Goal: Task Accomplishment & Management: Complete application form

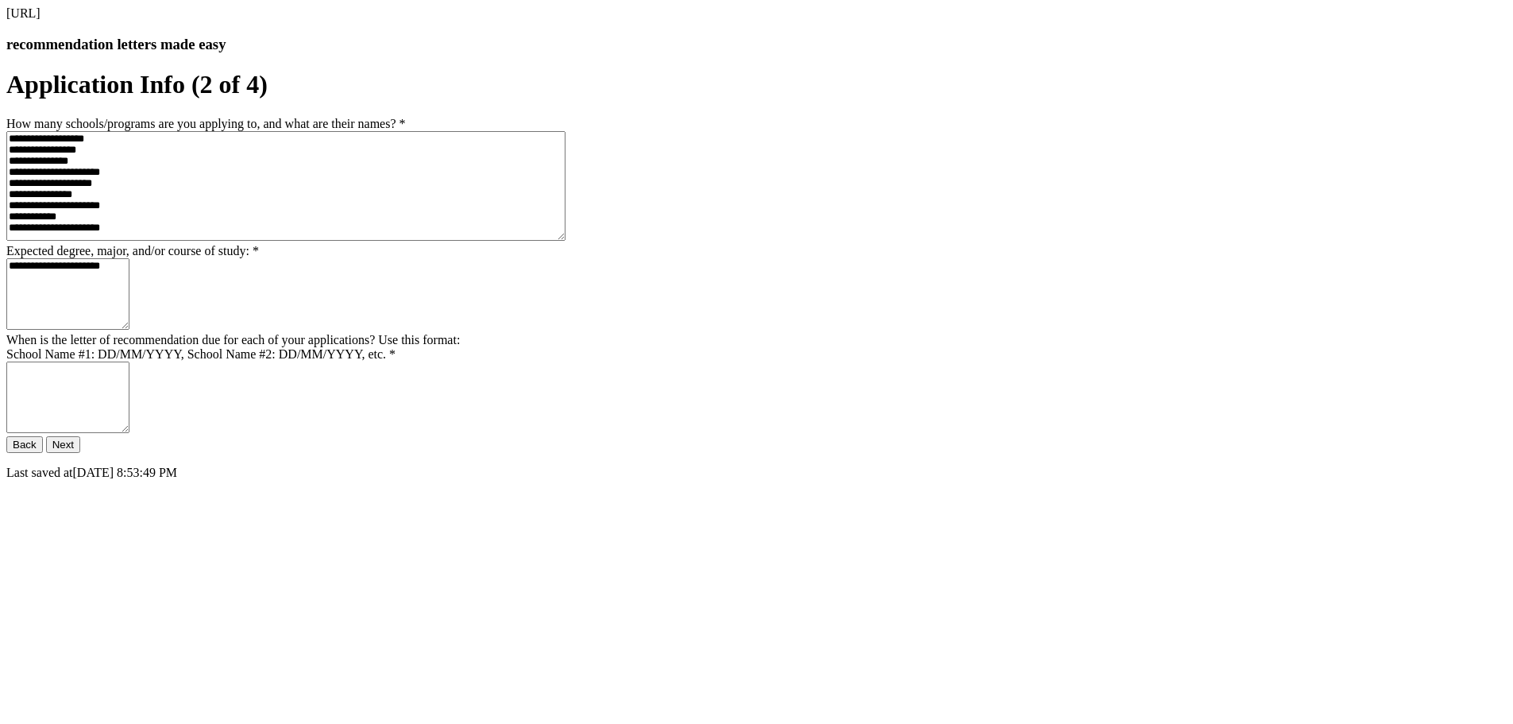
scroll to position [48, 0]
type textarea "**********"
click at [834, 479] on form "**********" at bounding box center [756, 274] width 1500 height 409
click at [80, 453] on button "Next" at bounding box center [63, 444] width 34 height 17
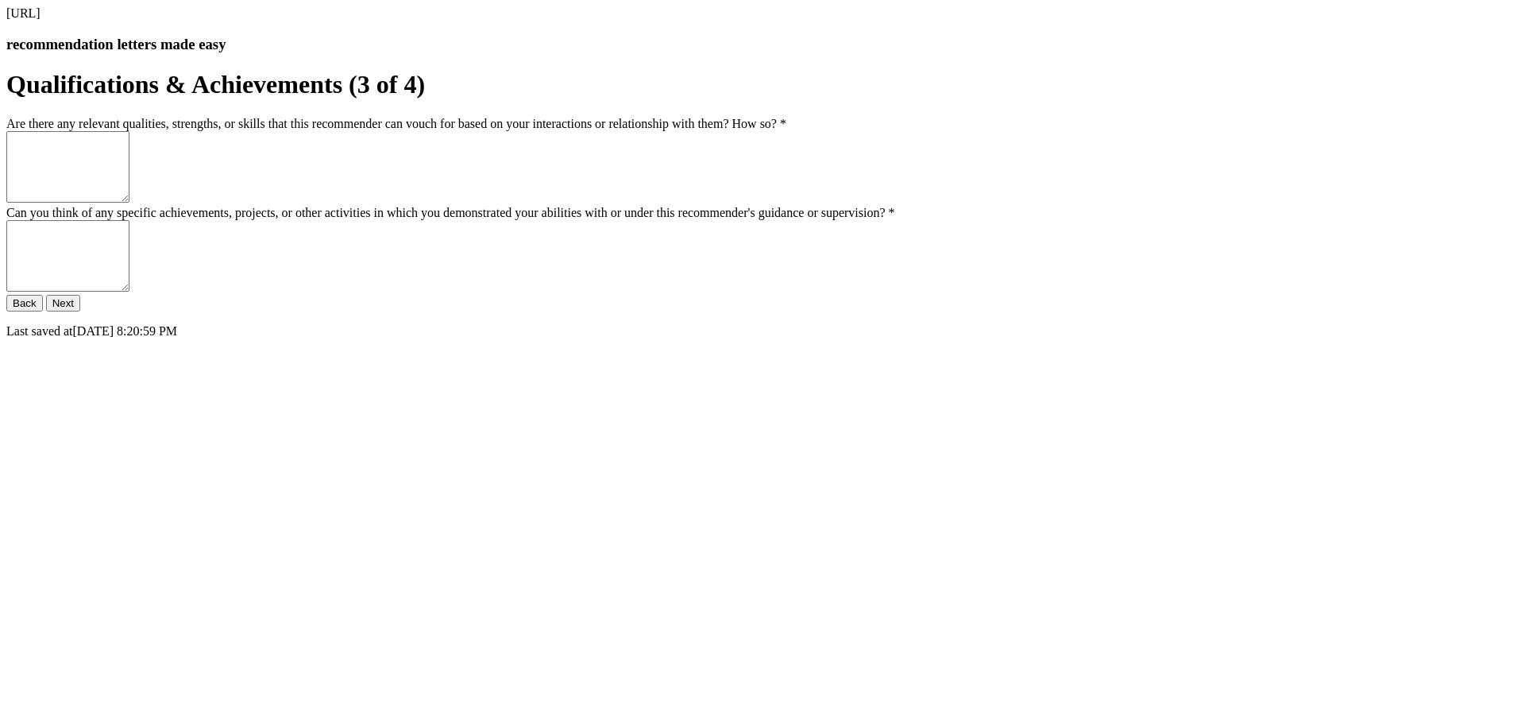
click at [129, 203] on textarea "Are there any relevant qualities, strengths, or skills that this recommender ca…" at bounding box center [67, 166] width 123 height 71
click at [129, 203] on textarea "**********" at bounding box center [67, 166] width 123 height 71
type textarea "**********"
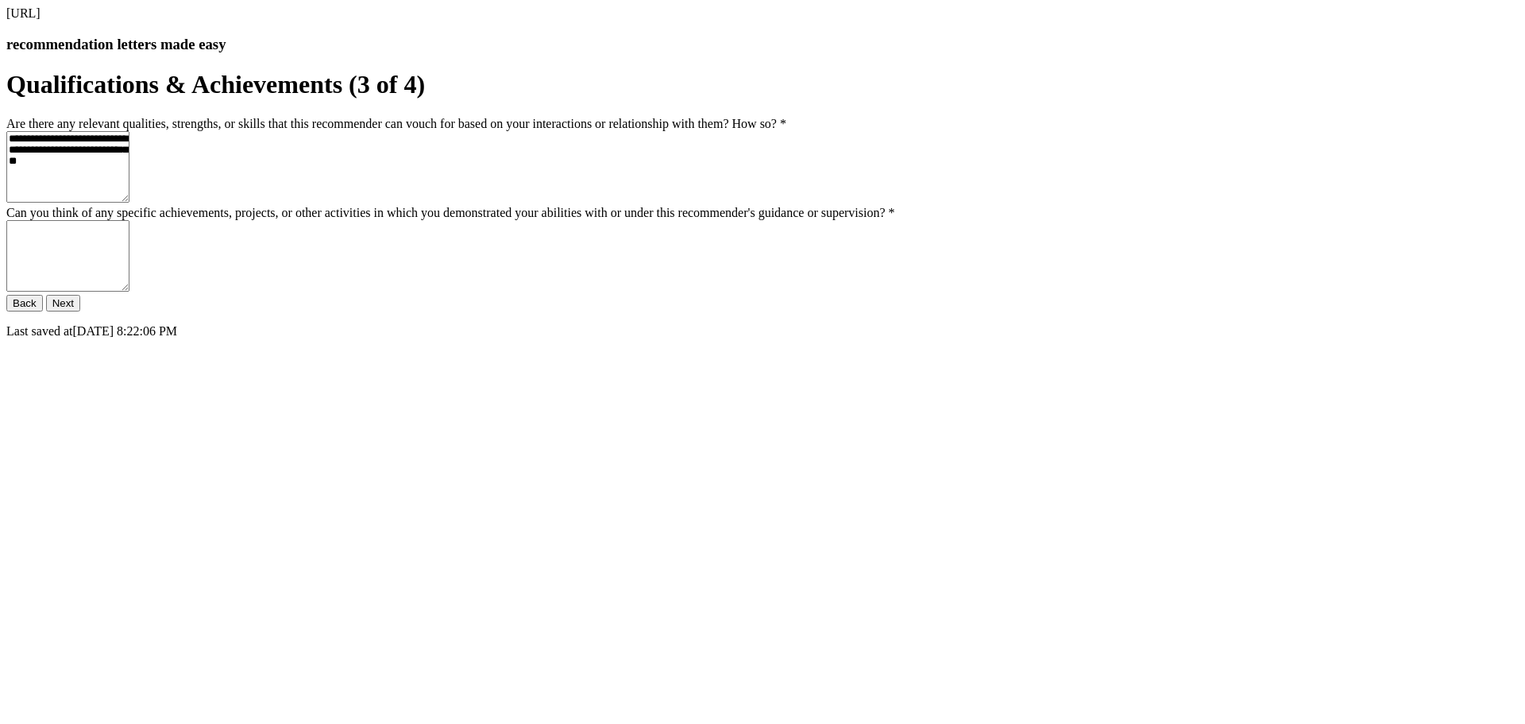
click at [129, 291] on textarea "Can you think of any specific achievements, projects, or other activities in wh…" at bounding box center [67, 255] width 123 height 71
type textarea "**********"
click at [80, 311] on button "Next" at bounding box center [63, 303] width 34 height 17
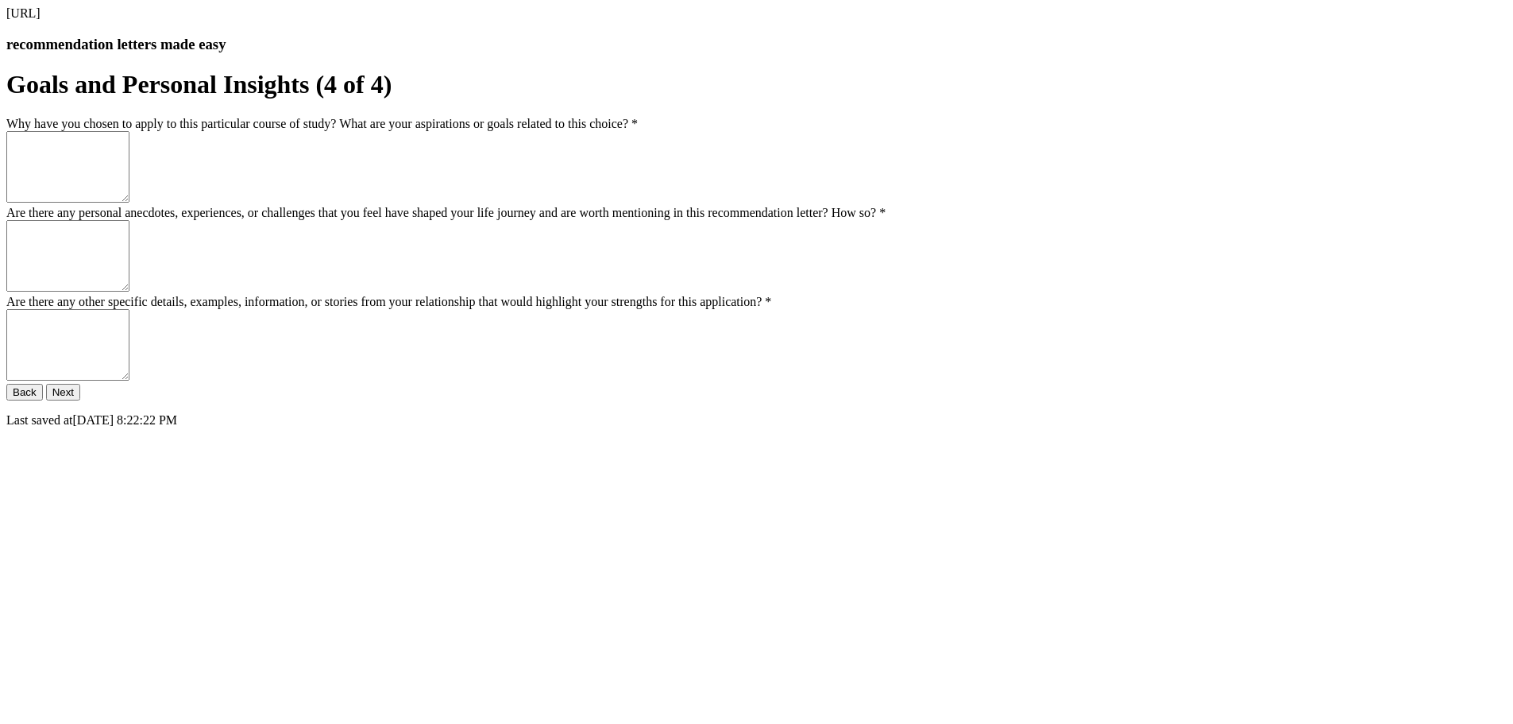
click at [129, 203] on textarea "Why have you chosen to apply to this particular course of study? What are your …" at bounding box center [67, 166] width 123 height 71
click at [129, 203] on textarea "**********" at bounding box center [67, 166] width 123 height 71
type textarea "**********"
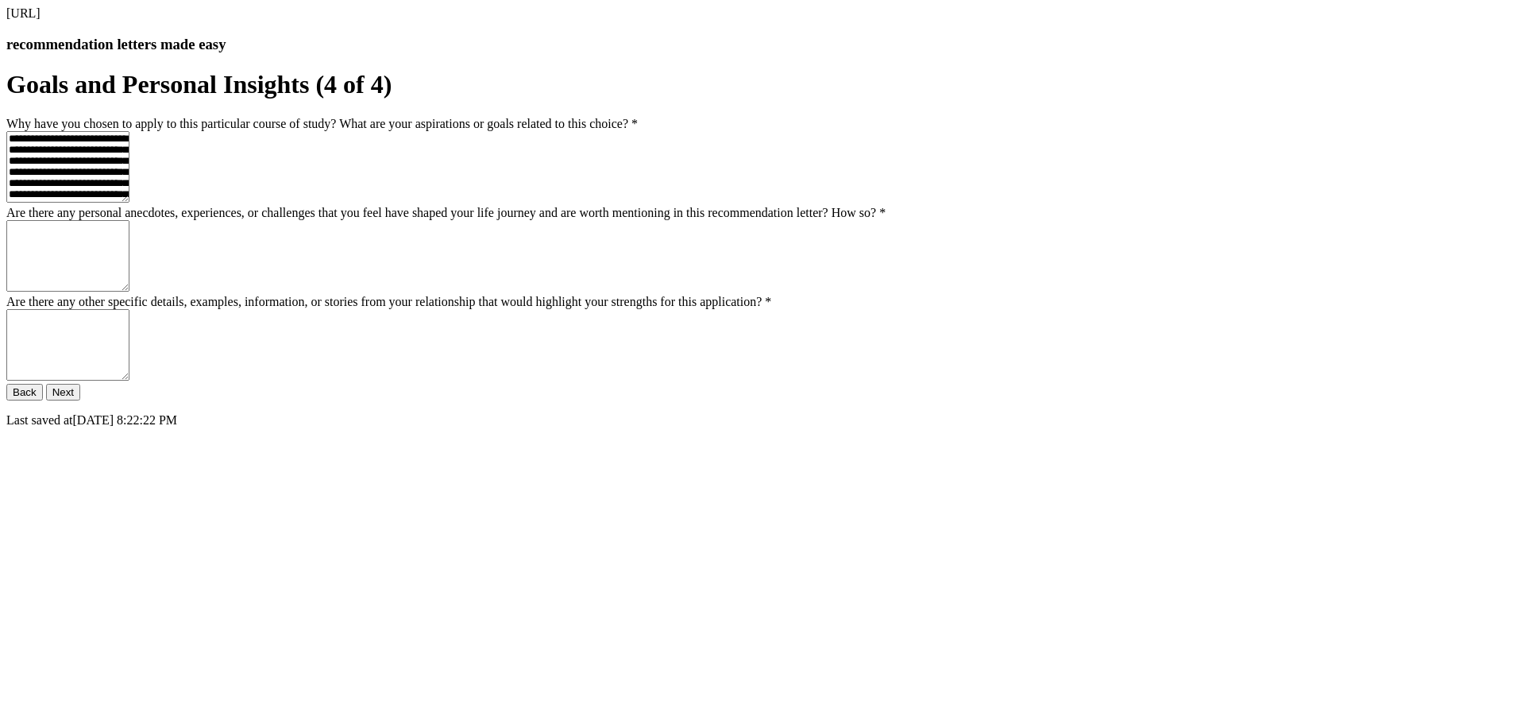
drag, startPoint x: 652, startPoint y: 280, endPoint x: 658, endPoint y: 297, distance: 17.6
click at [129, 284] on textarea "Are there any personal anecdotes, experiences, or challenges that you feel have…" at bounding box center [67, 255] width 123 height 71
click at [129, 291] on textarea "**********" at bounding box center [67, 255] width 123 height 71
paste textarea "**********"
type textarea "**********"
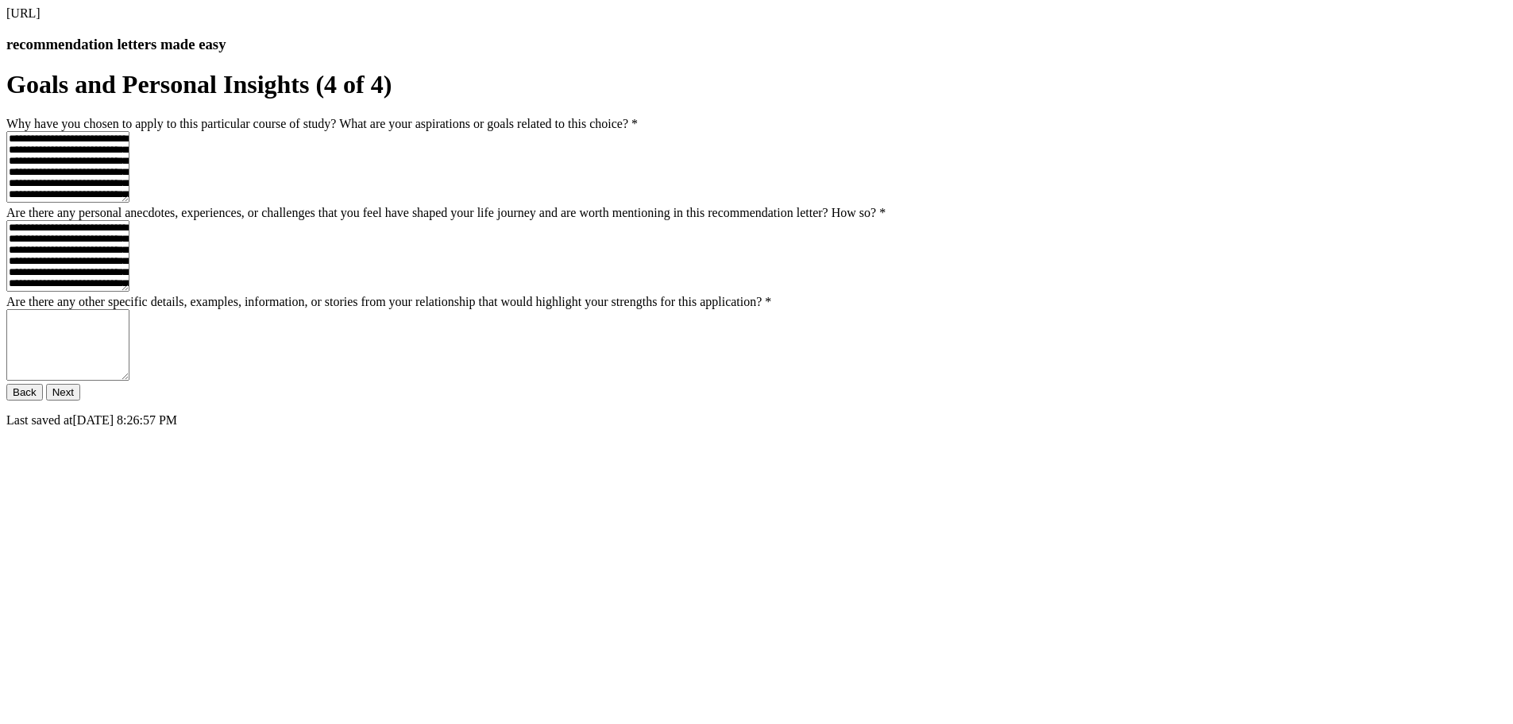
click at [129, 380] on textarea "Are there any other specific details, examples, information, or stories from yo…" at bounding box center [67, 344] width 123 height 71
type textarea "**********"
click at [80, 400] on button "Next" at bounding box center [63, 392] width 34 height 17
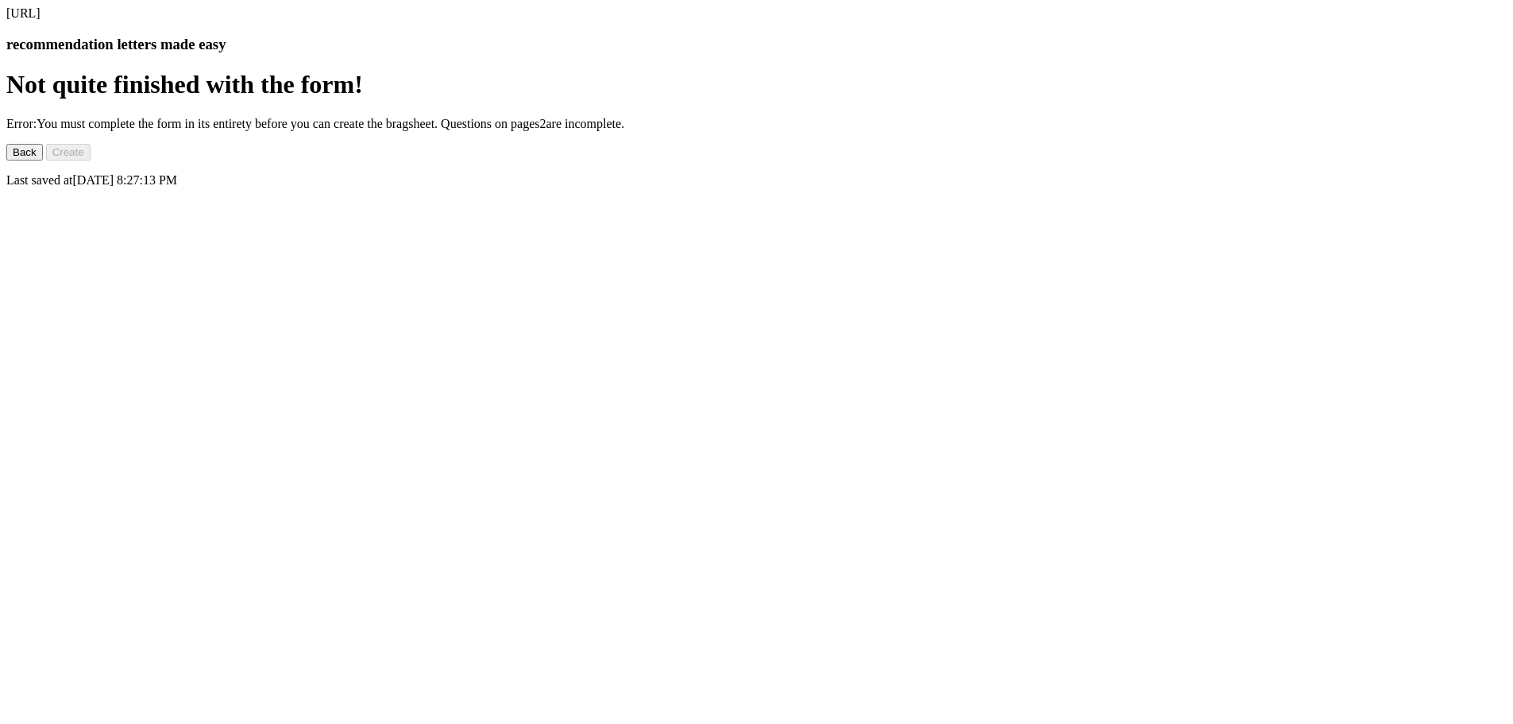
scroll to position [0, 0]
click at [43, 160] on button "Back" at bounding box center [24, 152] width 37 height 17
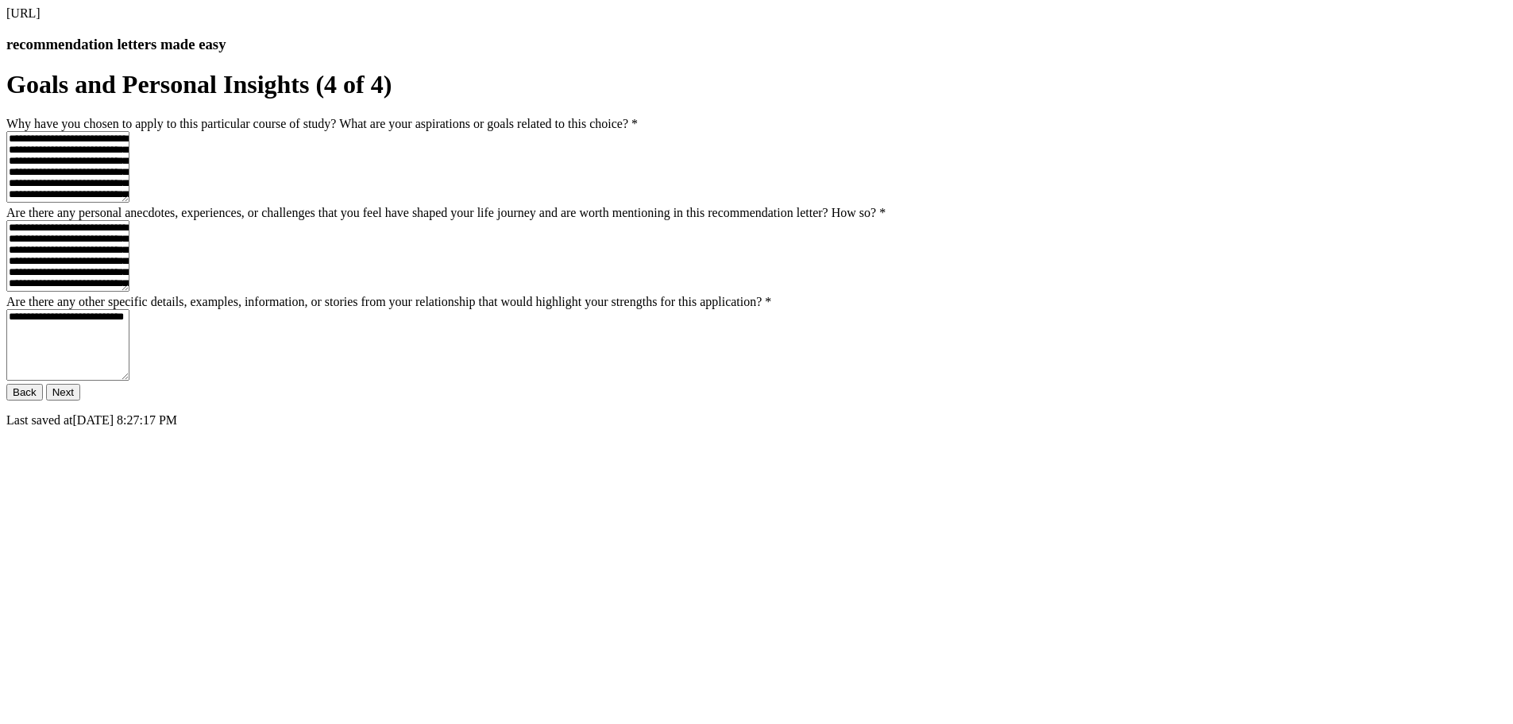
scroll to position [158, 0]
click at [43, 400] on button "Back" at bounding box center [24, 392] width 37 height 17
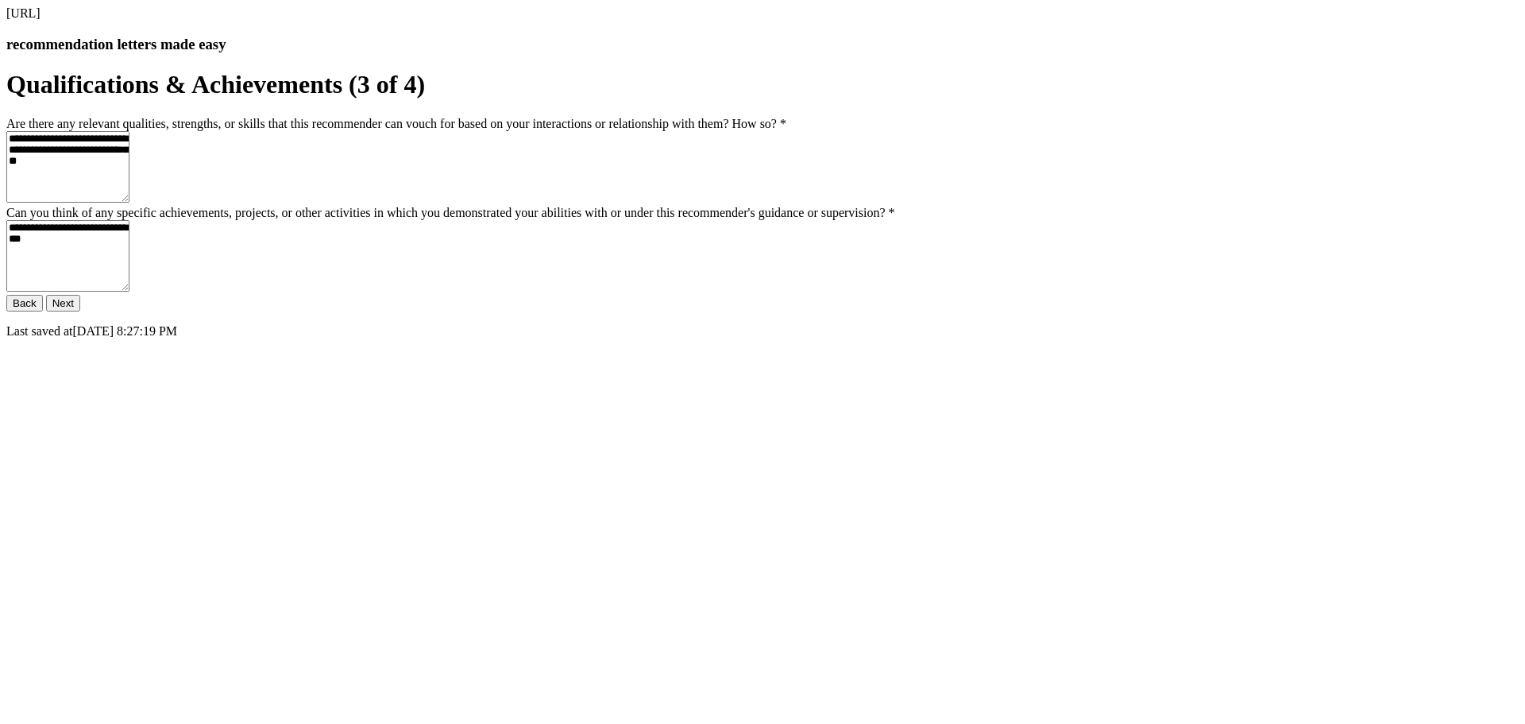
click at [43, 311] on button "Back" at bounding box center [24, 303] width 37 height 17
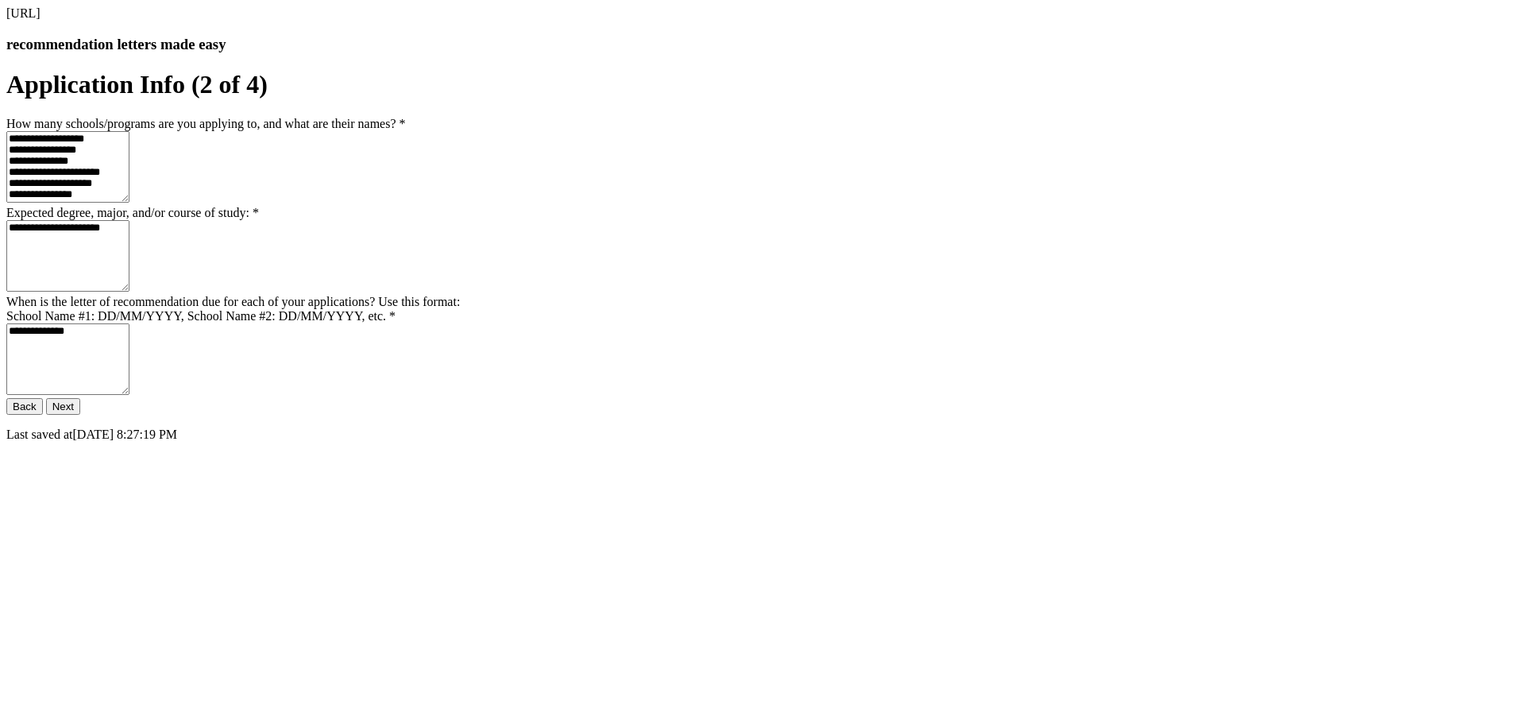
scroll to position [120, 0]
click at [672, 441] on form "**********" at bounding box center [756, 255] width 1500 height 371
click at [43, 415] on button "Back" at bounding box center [24, 406] width 37 height 17
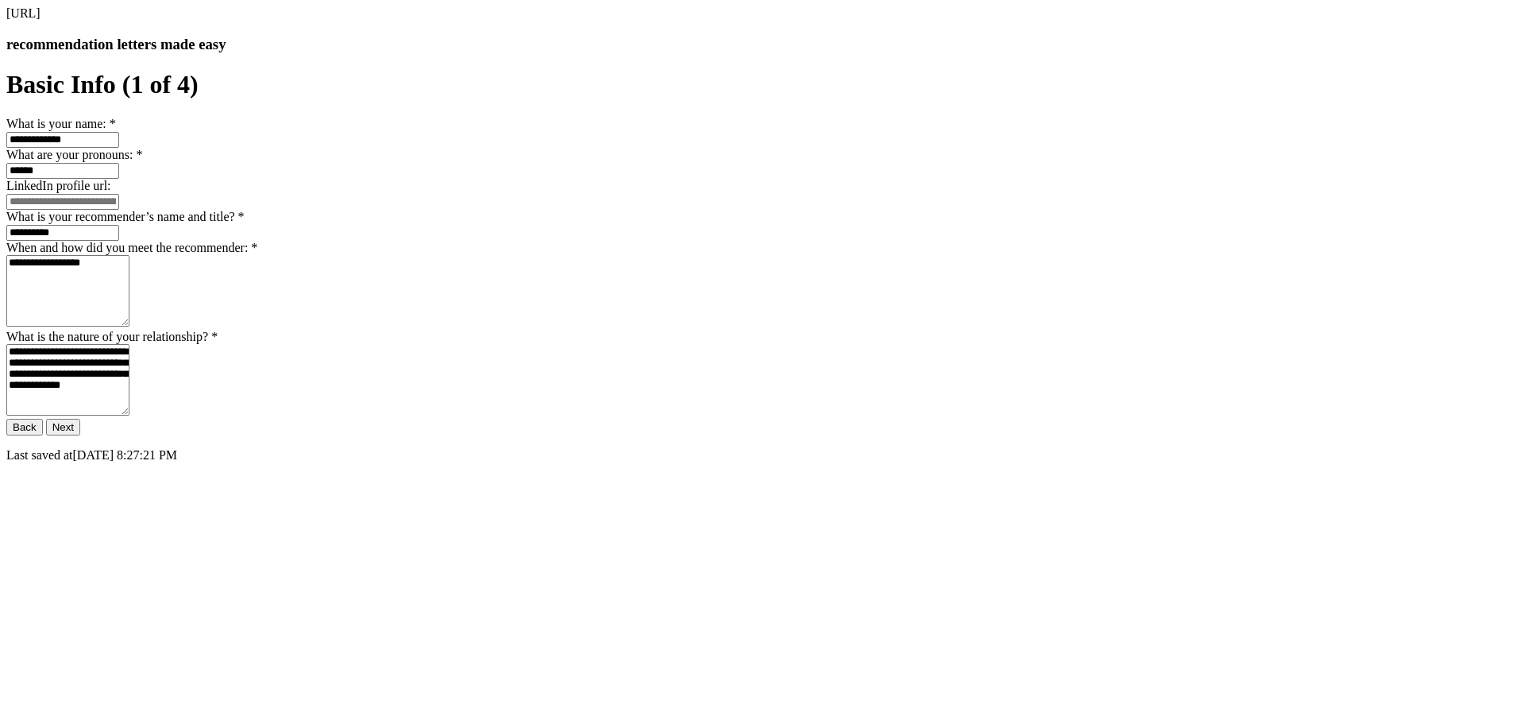
scroll to position [239, 0]
click at [43, 435] on button "Back" at bounding box center [24, 427] width 37 height 17
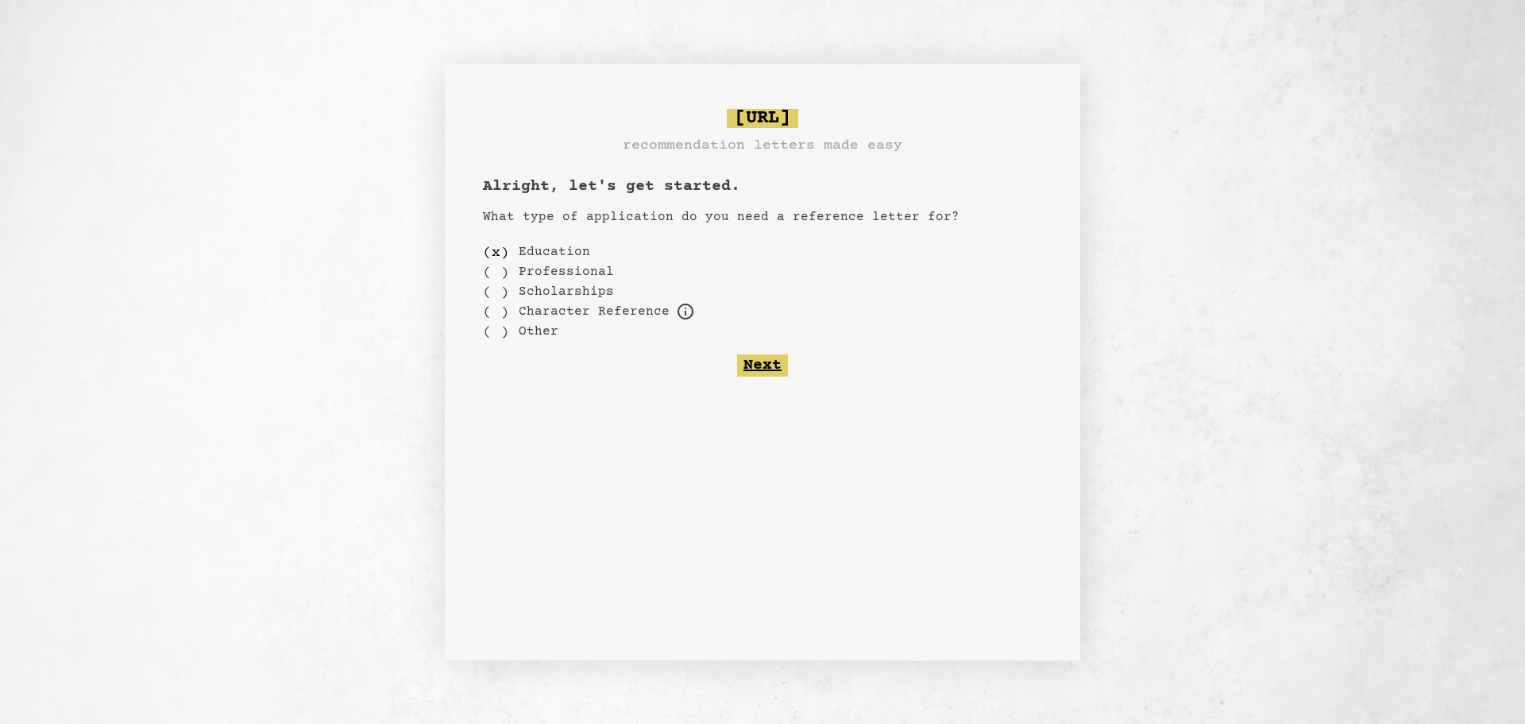
click at [748, 360] on button "Next" at bounding box center [762, 365] width 51 height 22
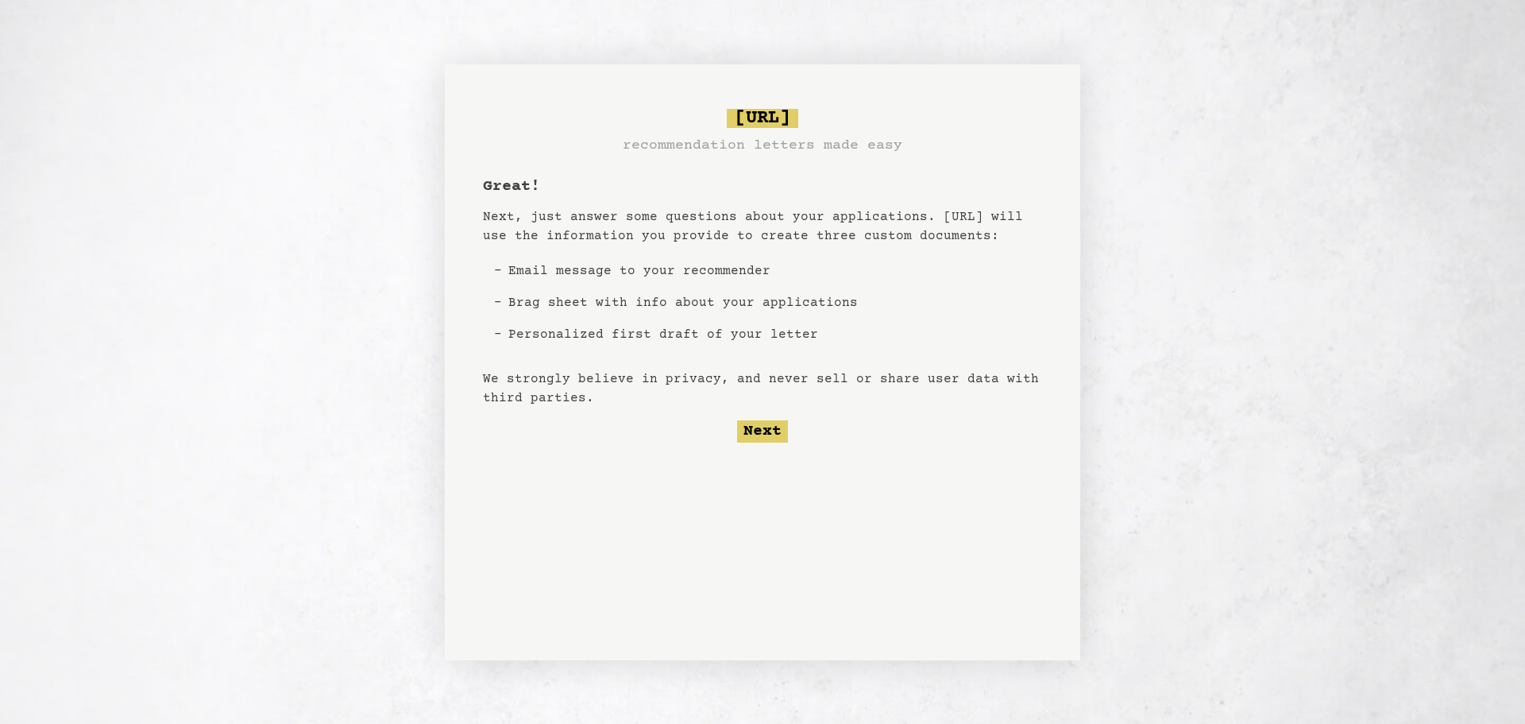
drag, startPoint x: 758, startPoint y: 396, endPoint x: 759, endPoint y: 414, distance: 18.3
click at [759, 397] on p "We strongly believe in privacy, and never sell or share user data with third pa…" at bounding box center [762, 388] width 559 height 38
click at [758, 419] on div "Great! Next, just answer some questions about your applications. Bragsheet.ai w…" at bounding box center [762, 309] width 559 height 267
click at [758, 430] on button "Next" at bounding box center [762, 431] width 51 height 22
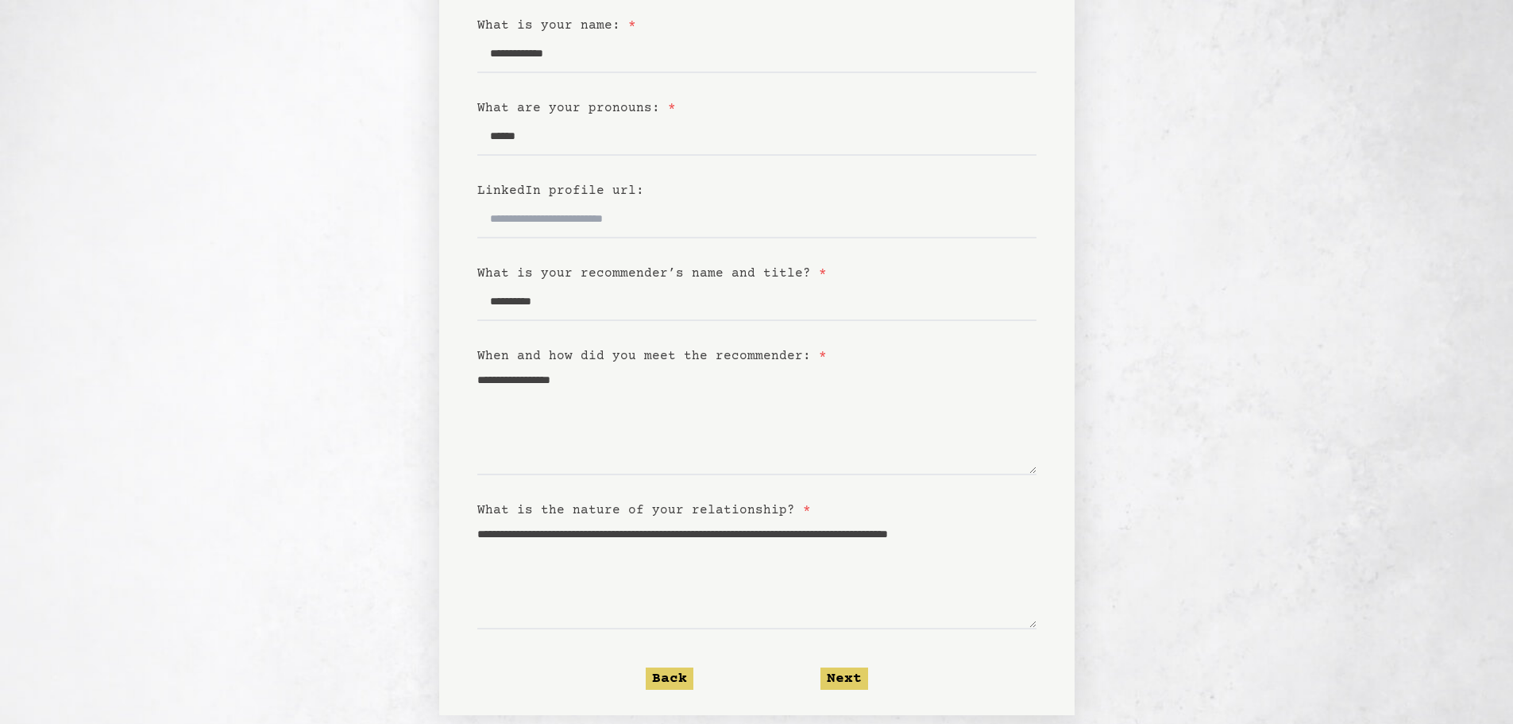
scroll to position [201, 0]
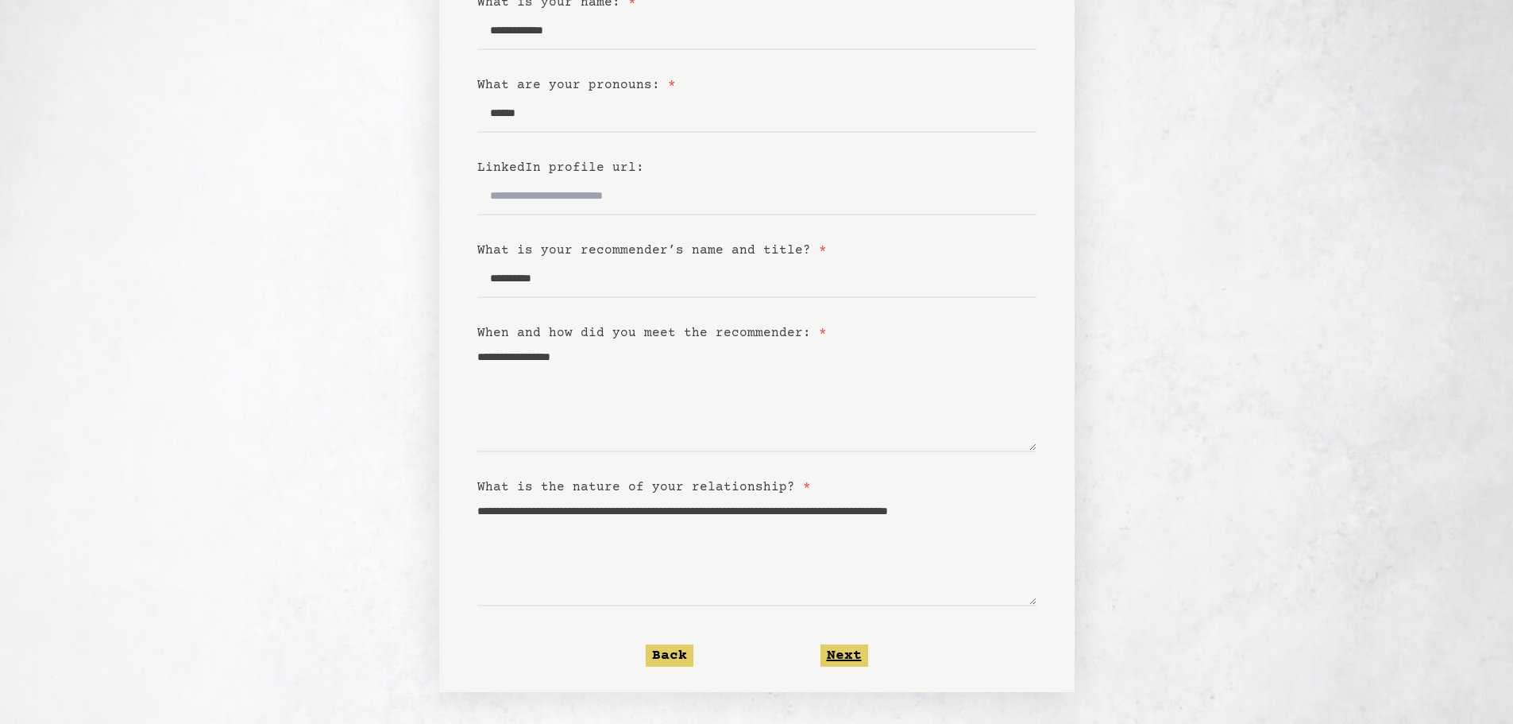
click at [850, 654] on button "Next" at bounding box center [844, 655] width 48 height 22
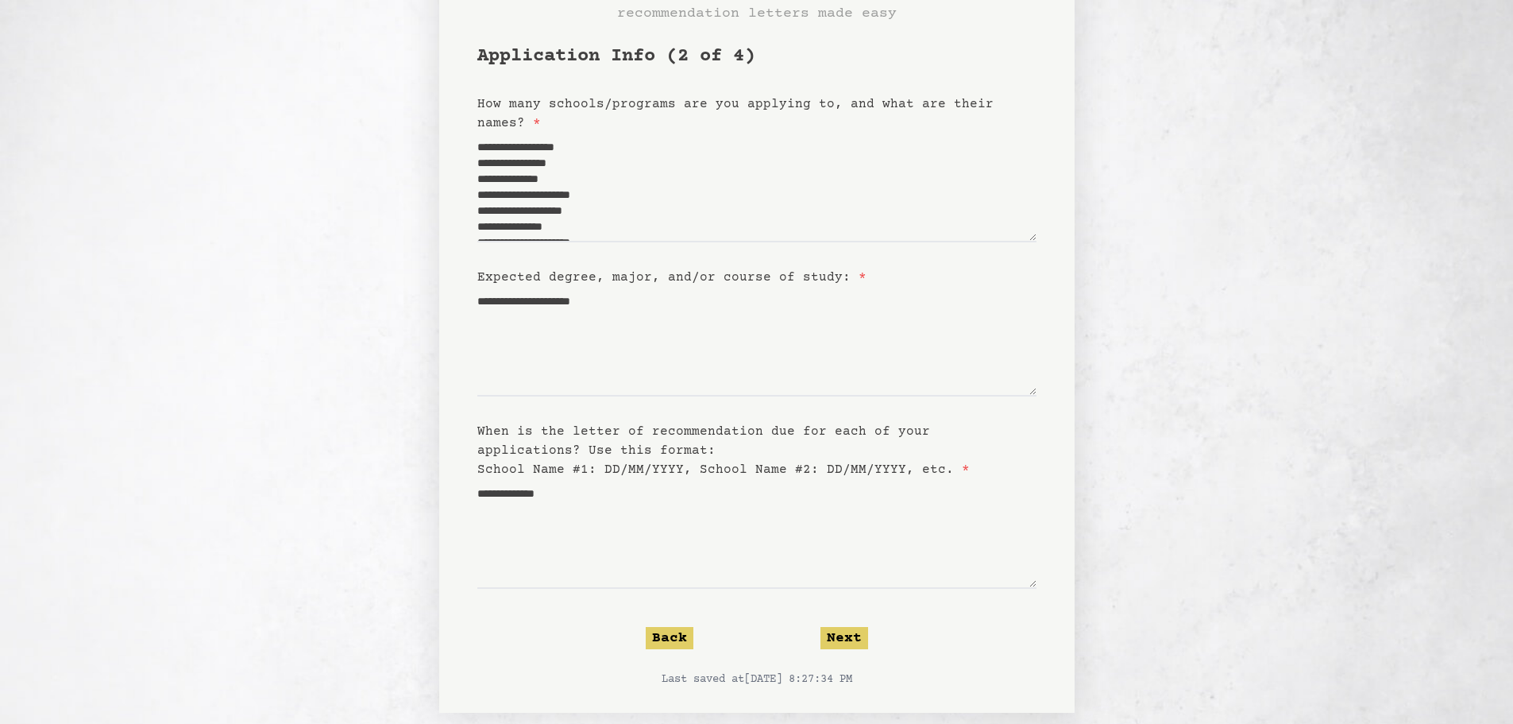
scroll to position [120, 0]
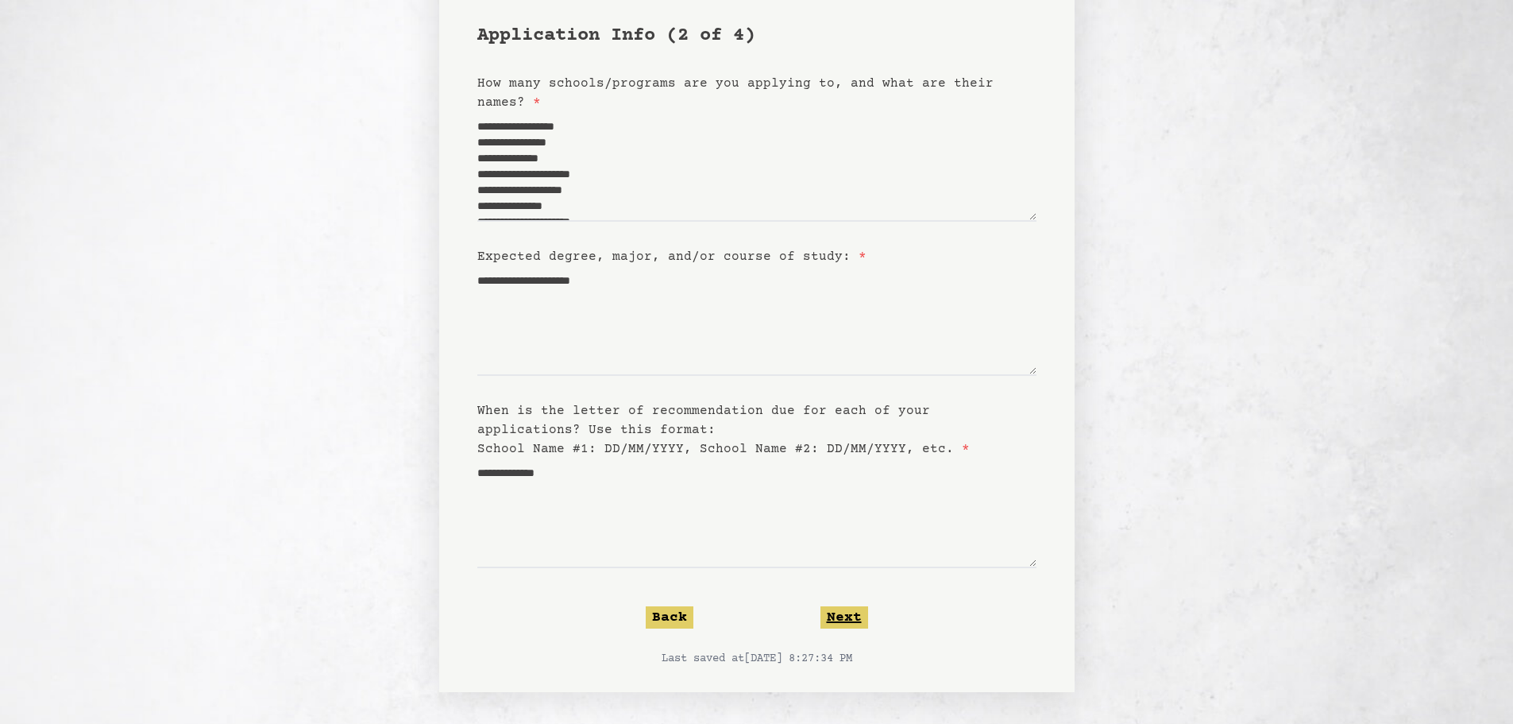
click at [851, 623] on button "Next" at bounding box center [844, 617] width 48 height 22
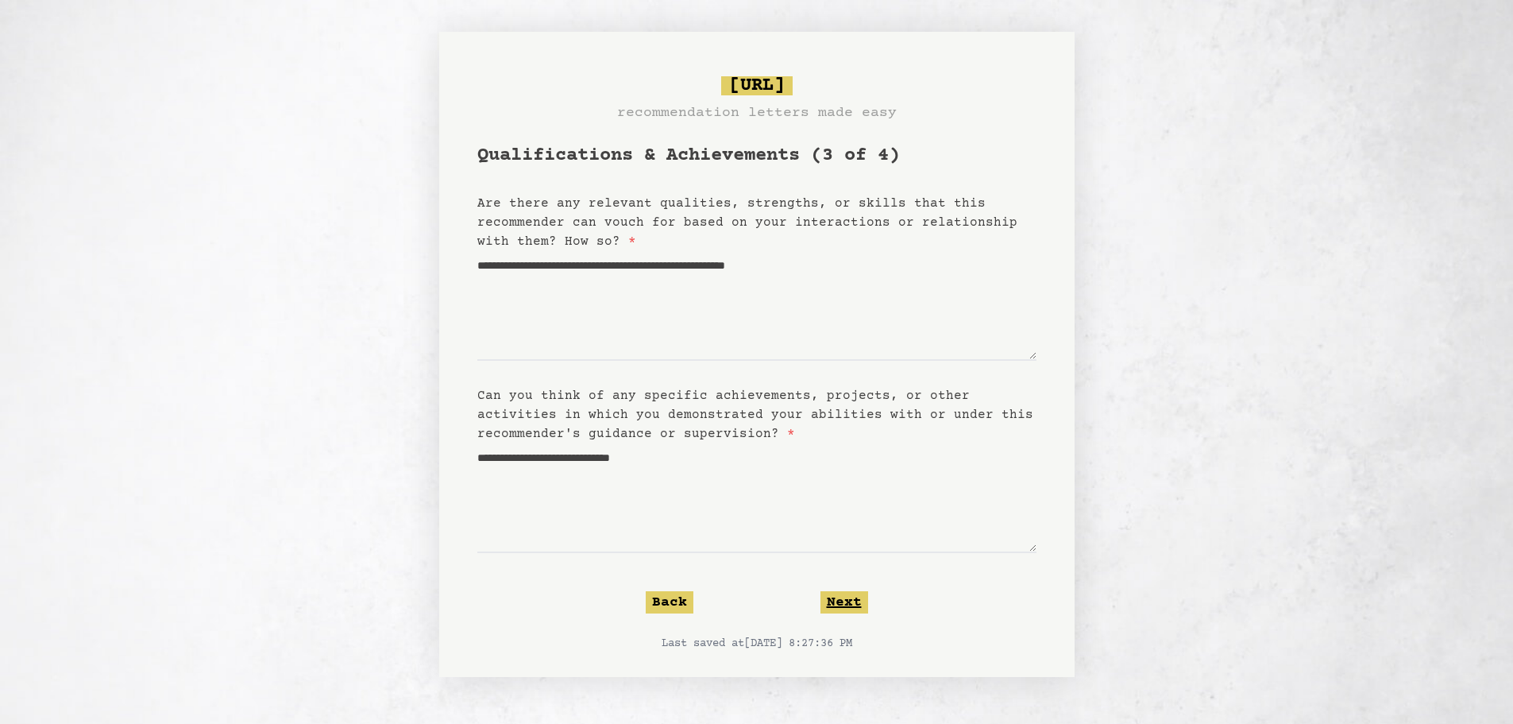
scroll to position [0, 0]
click at [863, 600] on button "Next" at bounding box center [850, 602] width 48 height 22
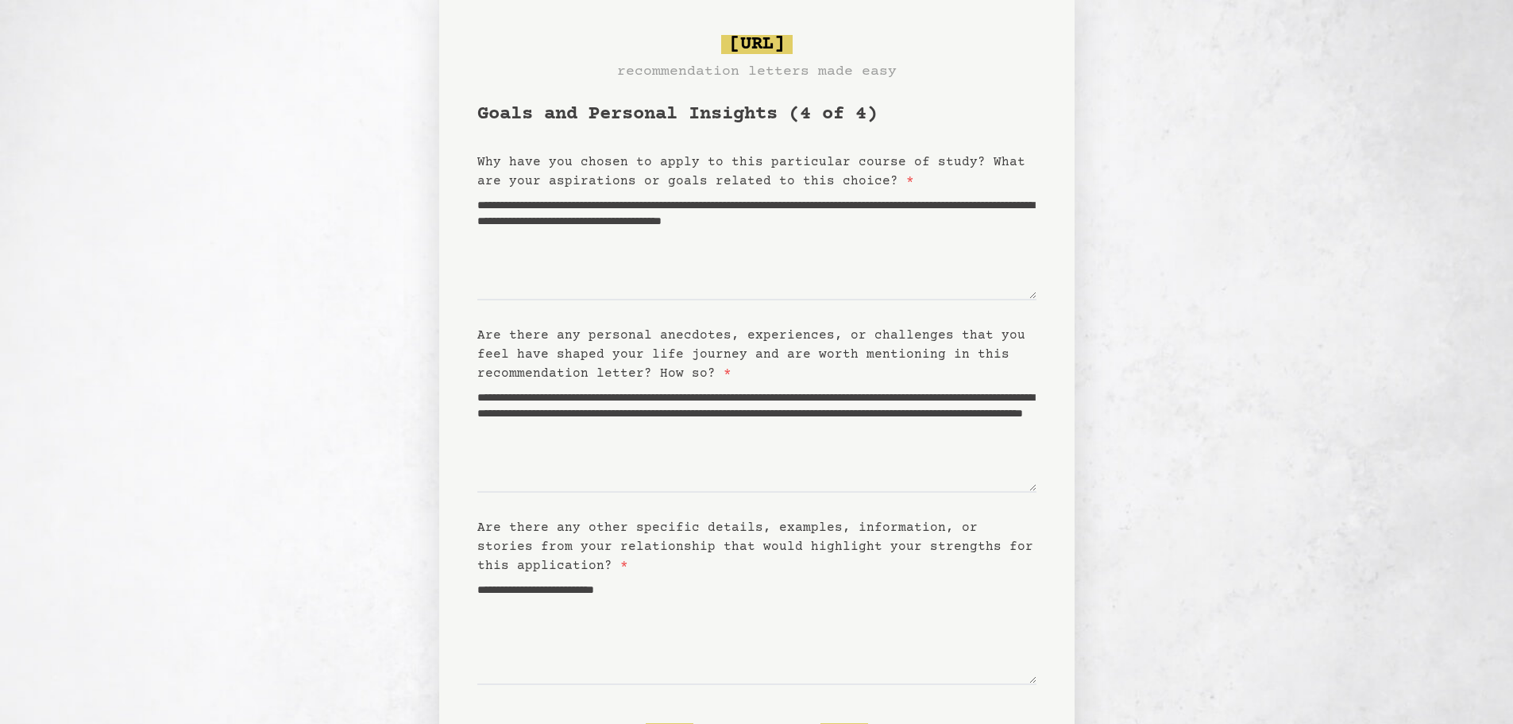
scroll to position [158, 0]
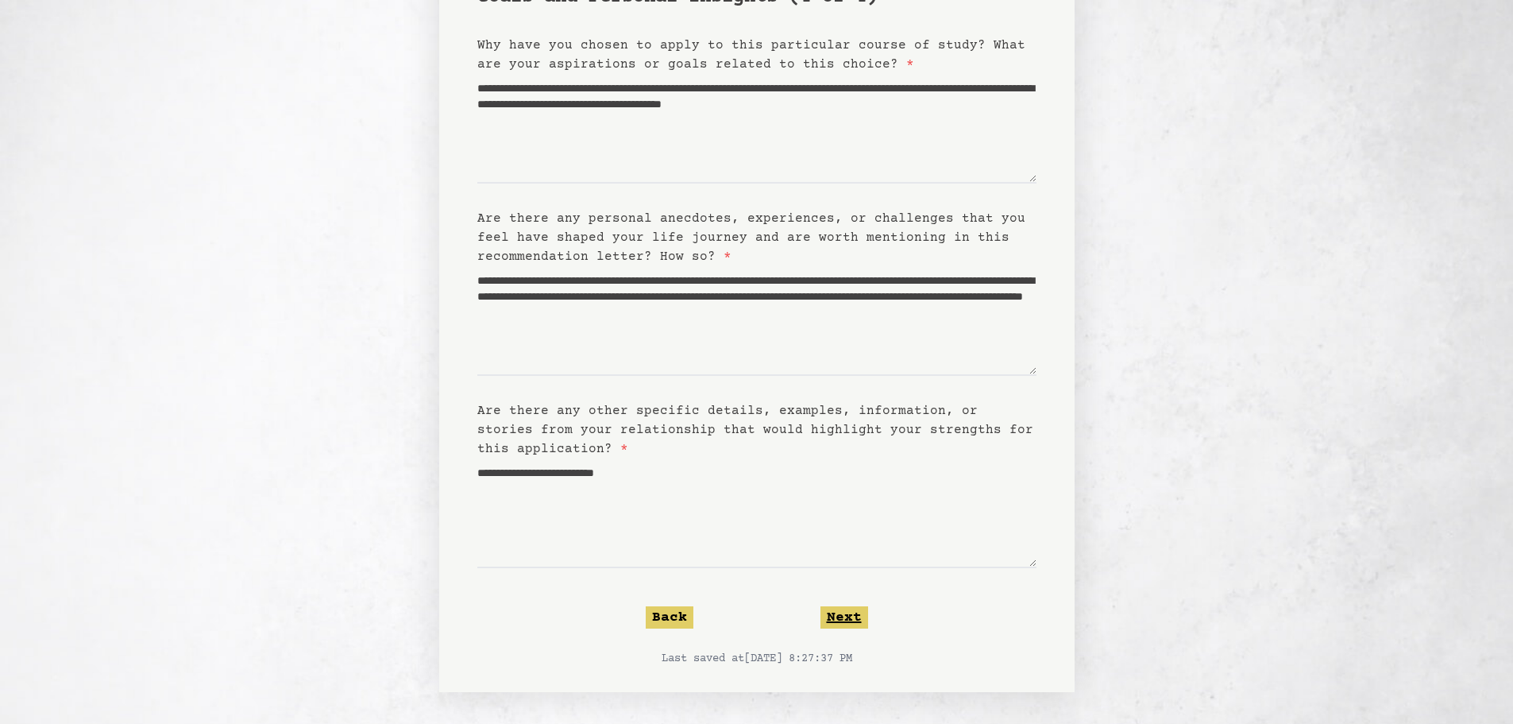
click at [853, 617] on button "Next" at bounding box center [844, 617] width 48 height 22
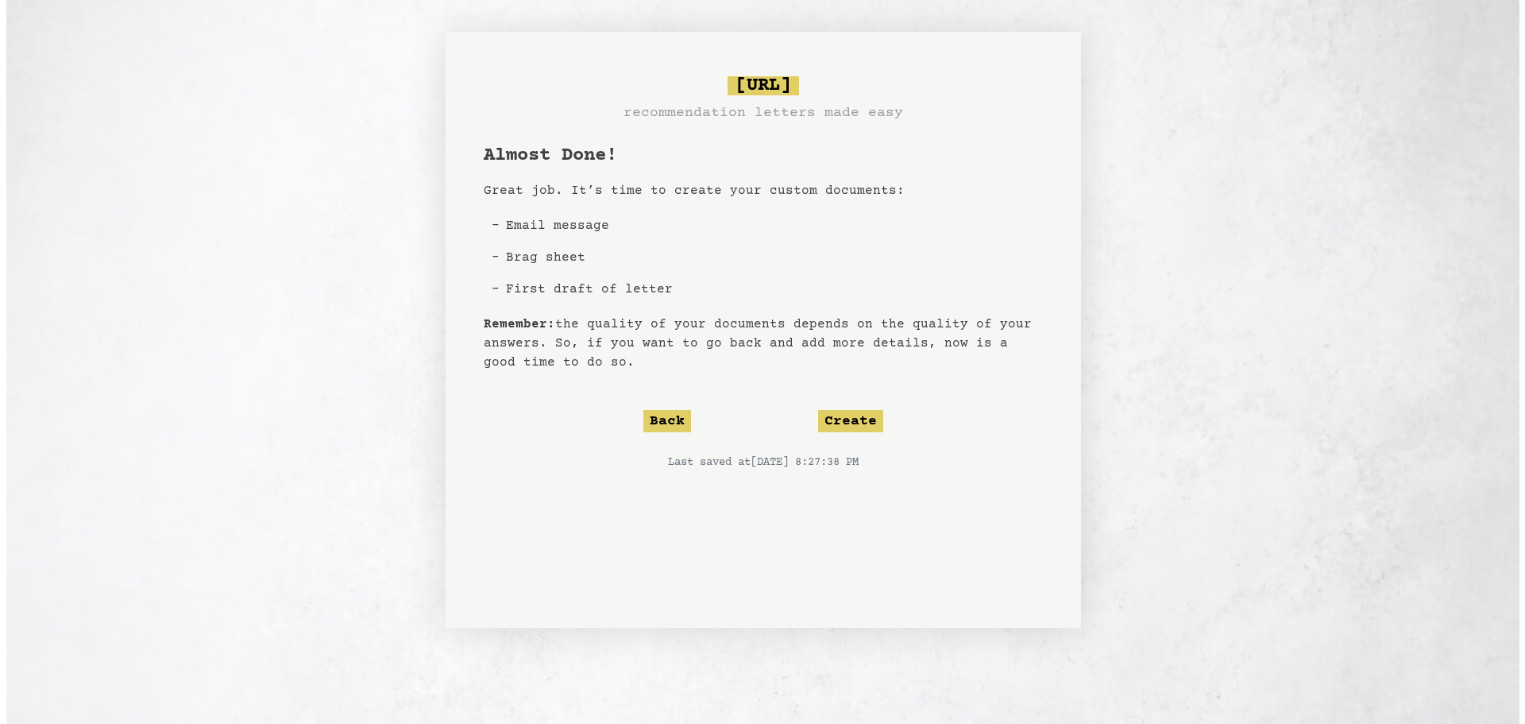
scroll to position [0, 0]
click at [843, 419] on button "Create" at bounding box center [849, 421] width 65 height 22
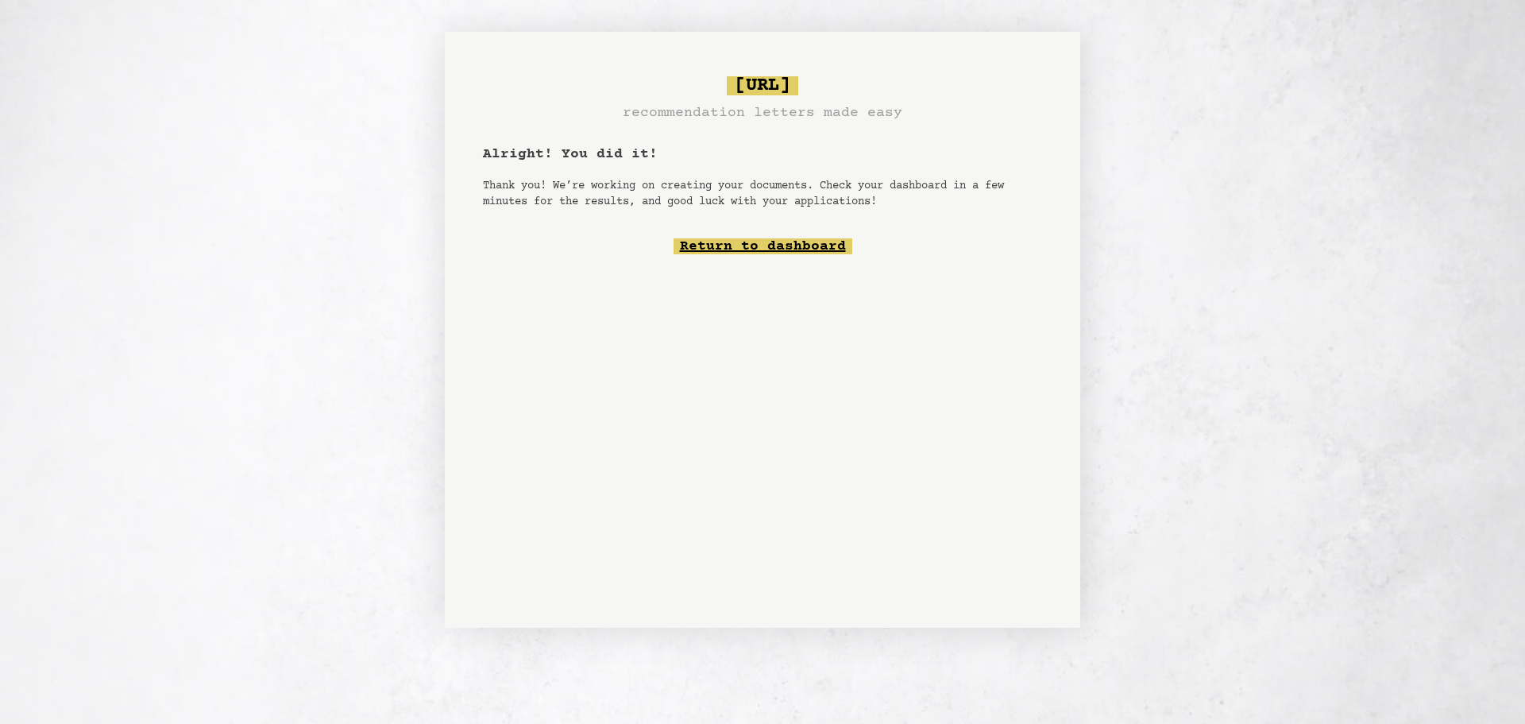
click at [730, 252] on link "Return to dashboard" at bounding box center [763, 246] width 179 height 16
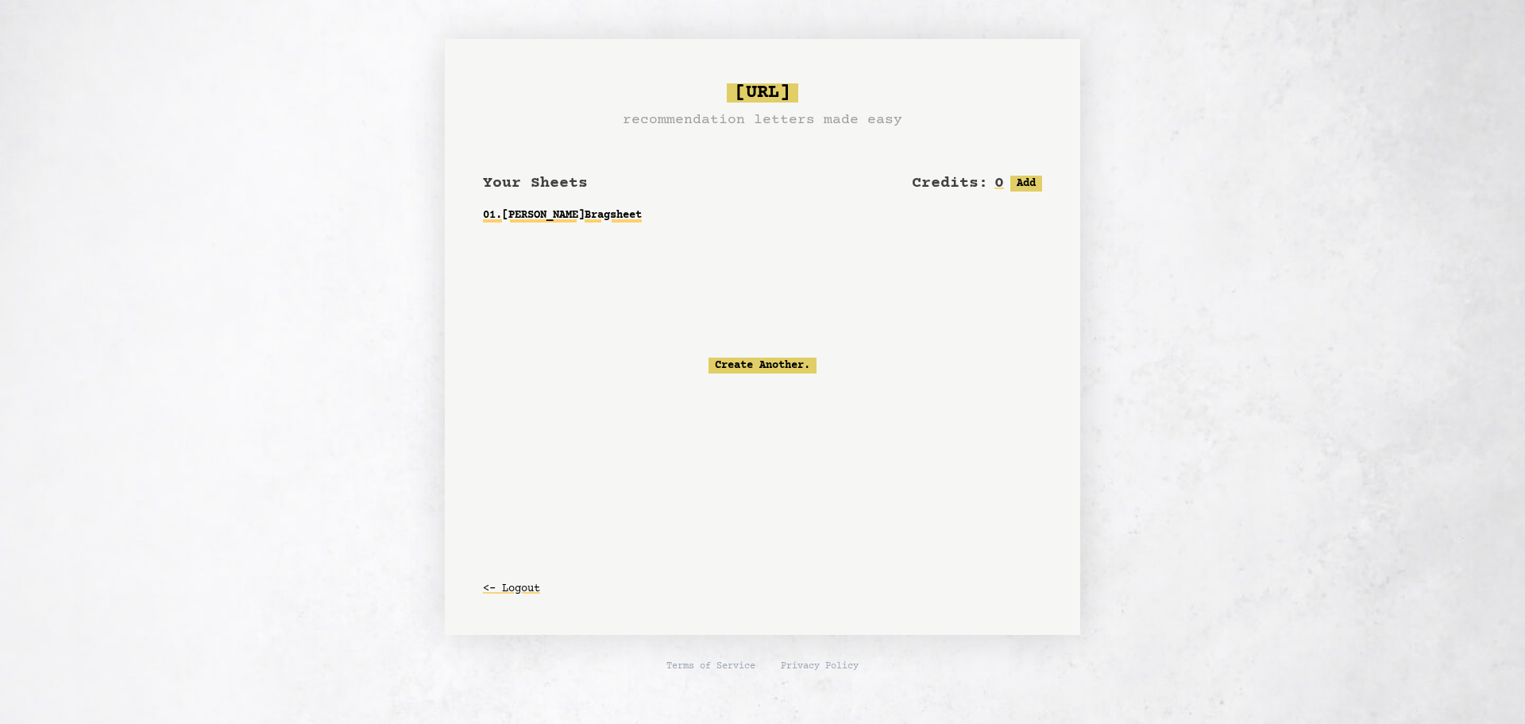
click at [575, 214] on link "01 . Mrs. Dwyer Bragsheet" at bounding box center [762, 215] width 559 height 29
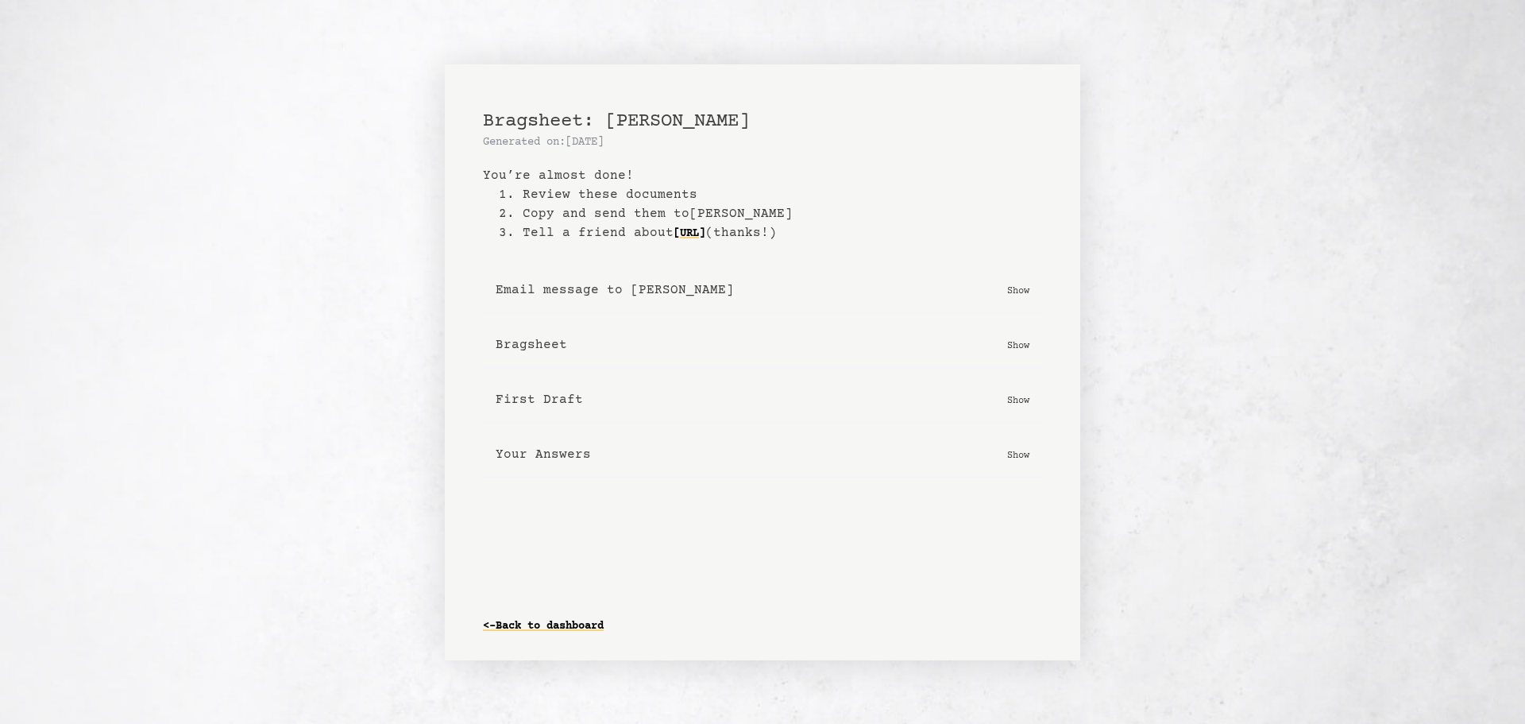
click at [1026, 294] on p "Show" at bounding box center [1018, 290] width 22 height 16
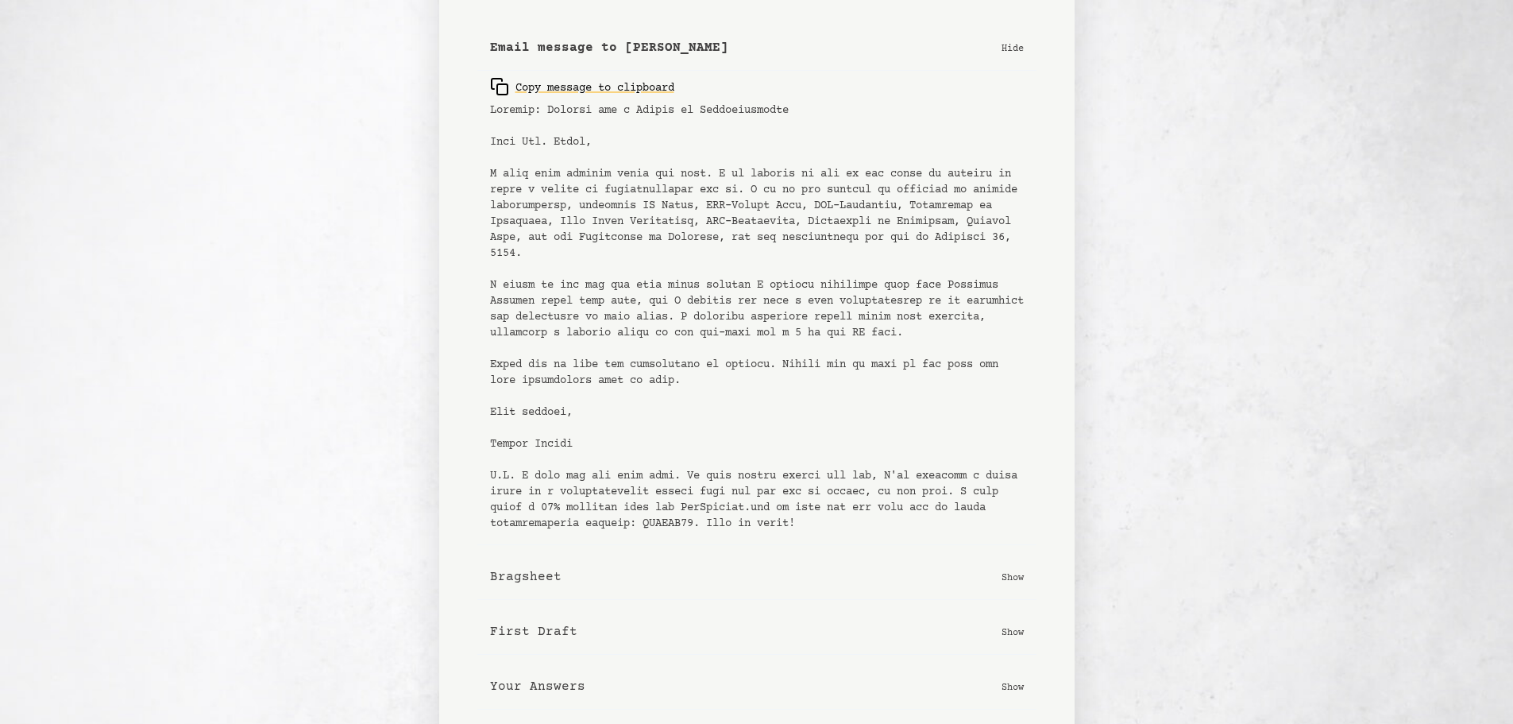
scroll to position [218, 0]
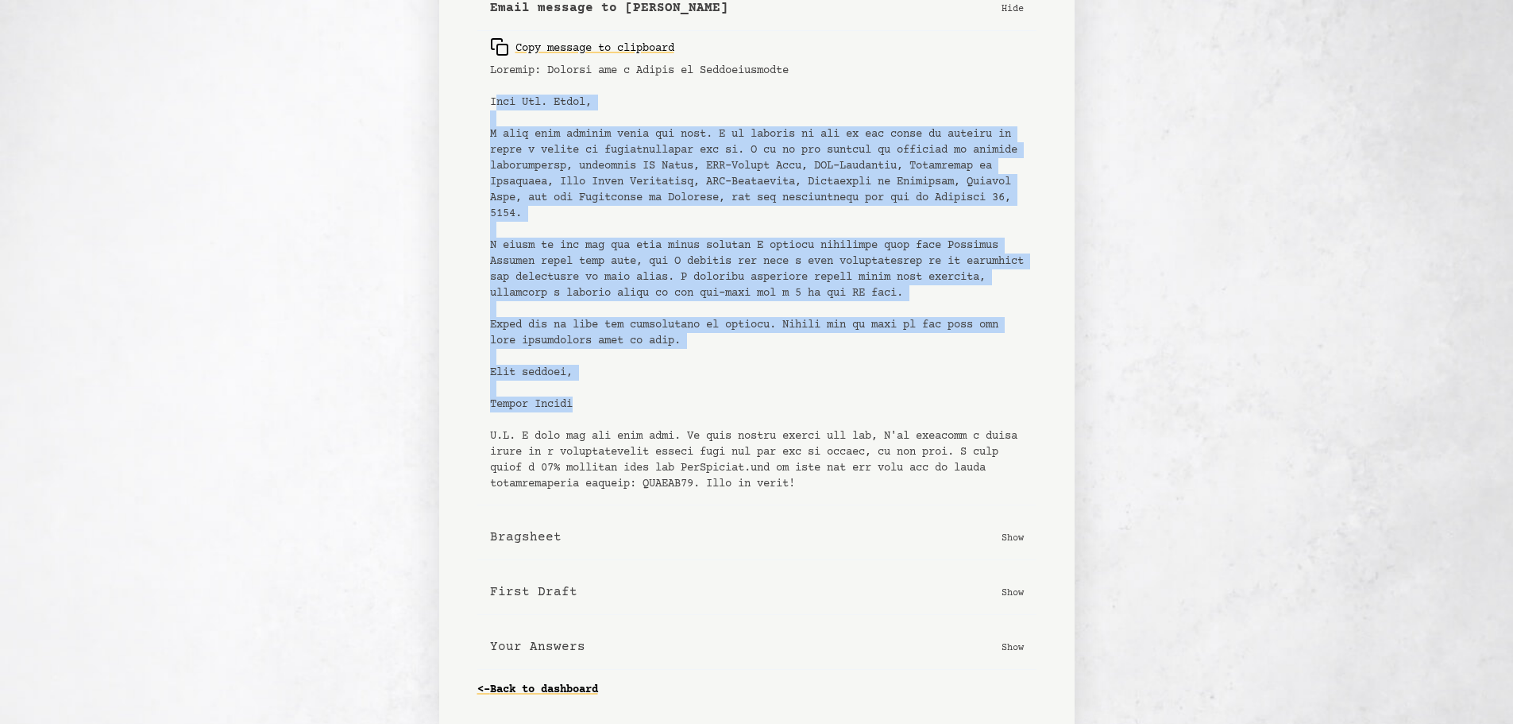
drag, startPoint x: 495, startPoint y: 98, endPoint x: 948, endPoint y: 405, distance: 546.7
click at [948, 405] on pre at bounding box center [757, 277] width 534 height 429
click at [864, 320] on pre at bounding box center [757, 277] width 534 height 429
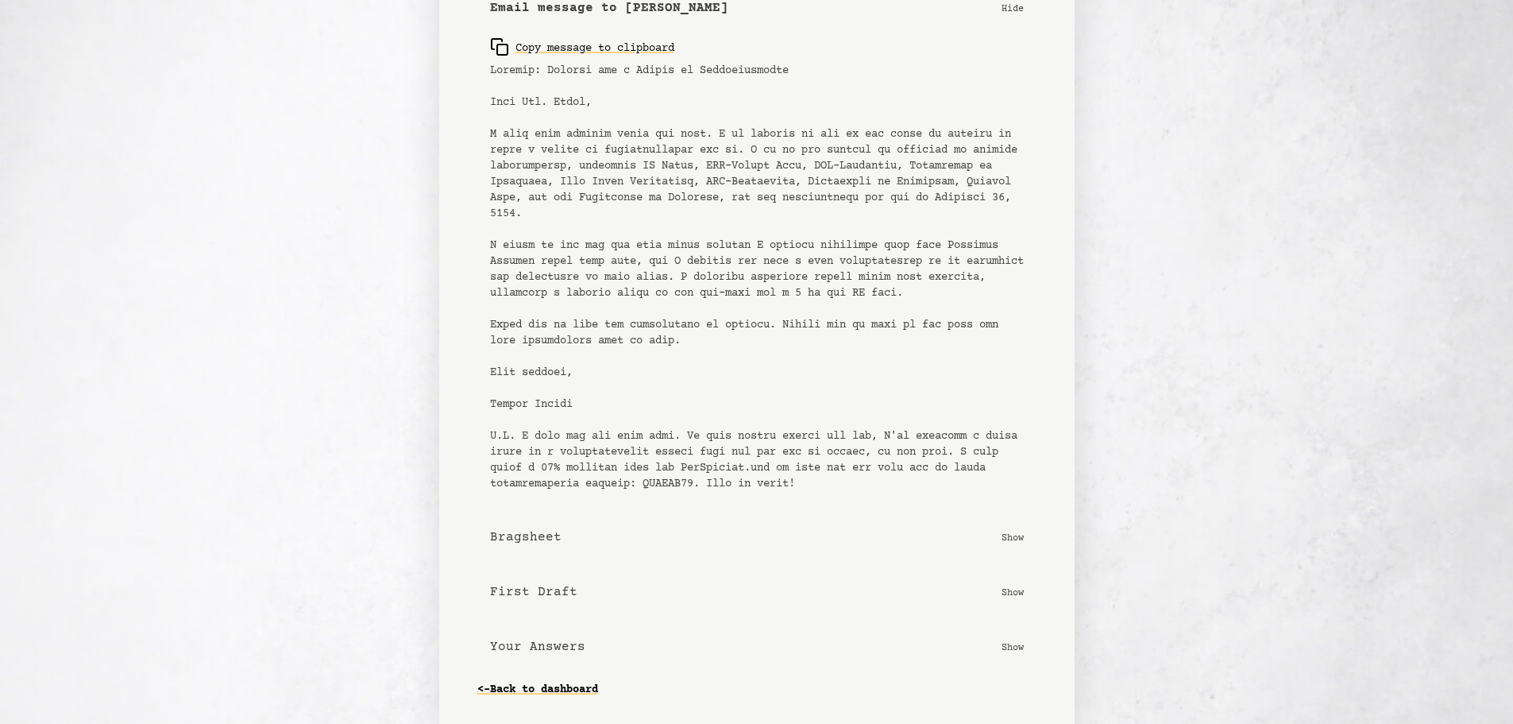
click at [600, 513] on div "Email message to Mrs. Dwyer Hide Copy message to clipboard Bragsheet Show First…" at bounding box center [756, 319] width 559 height 719
click at [603, 528] on button "Bragsheet Show" at bounding box center [756, 537] width 559 height 45
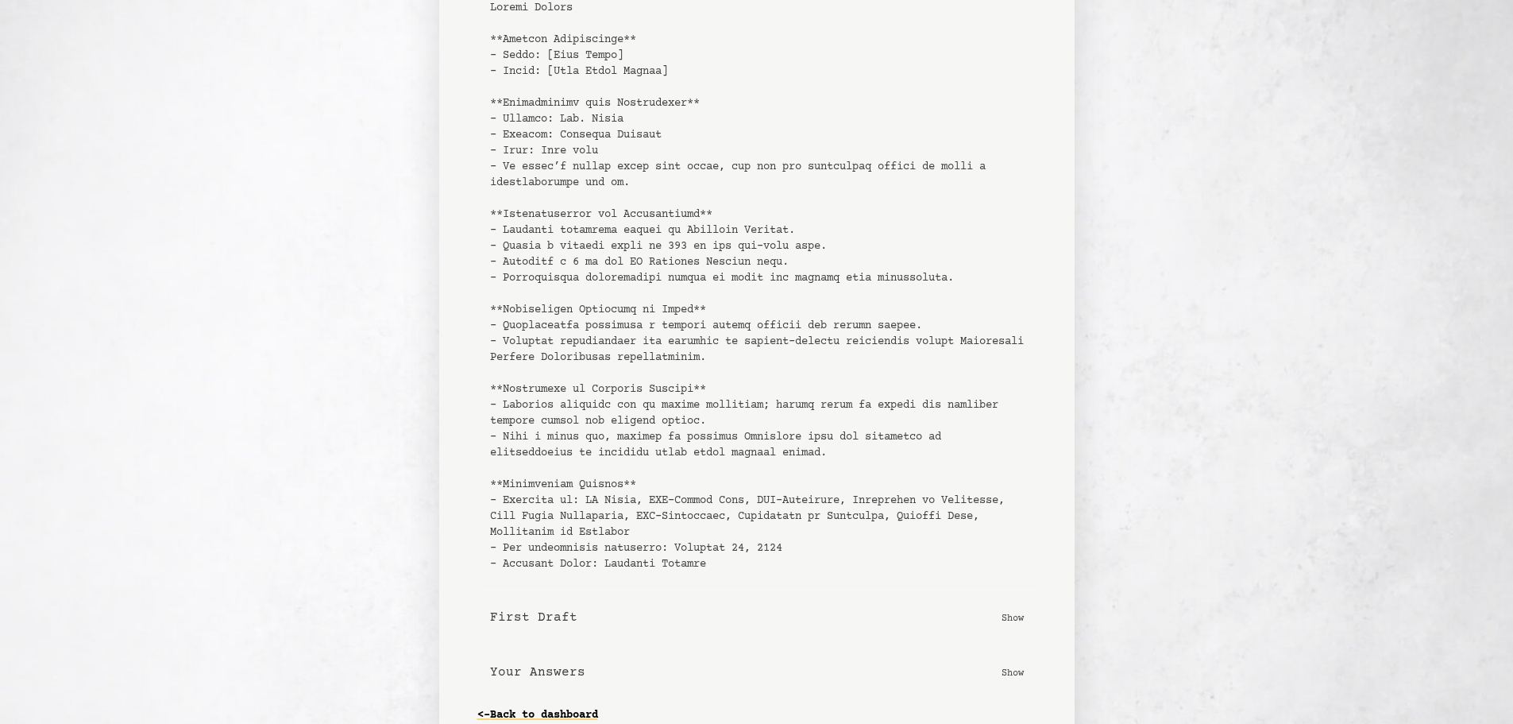
scroll to position [835, 0]
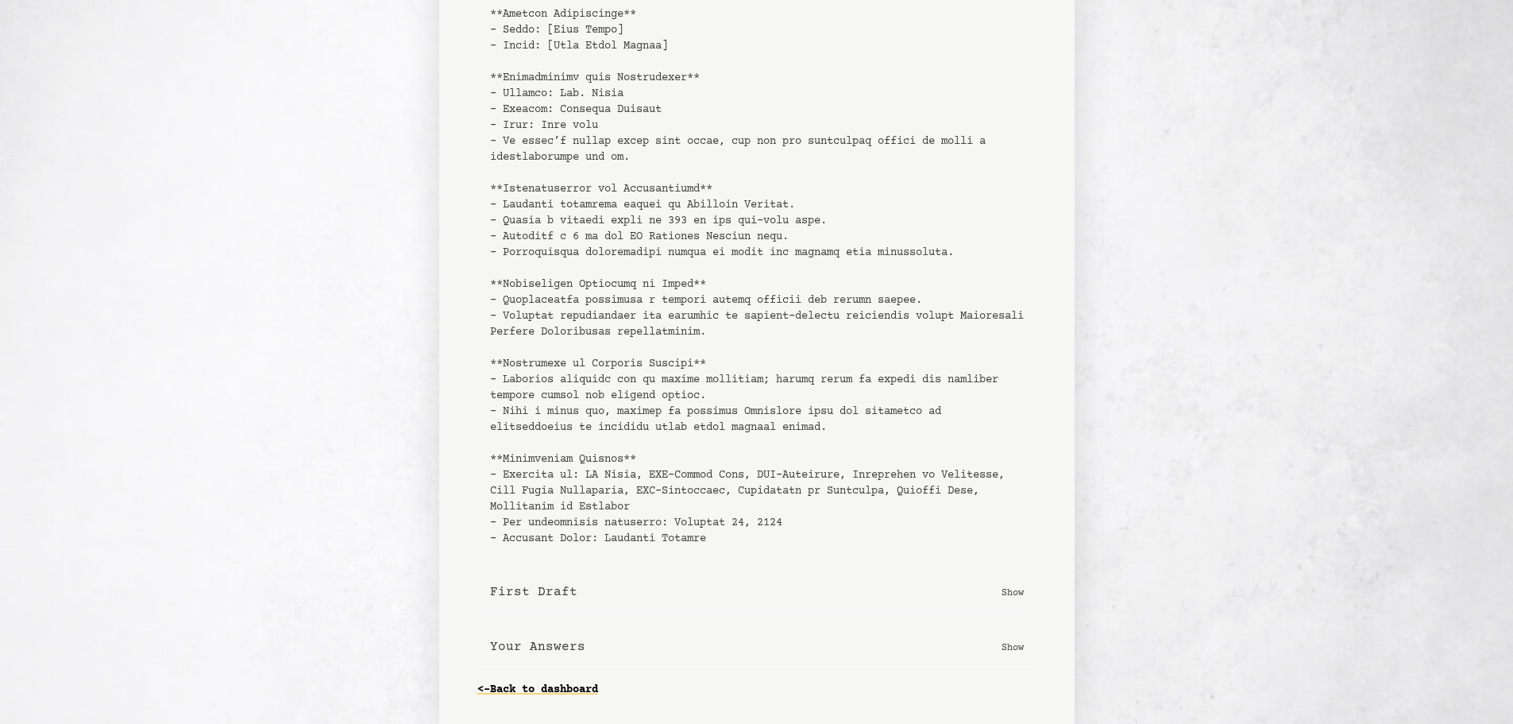
click at [585, 595] on button "First Draft Show" at bounding box center [756, 591] width 559 height 45
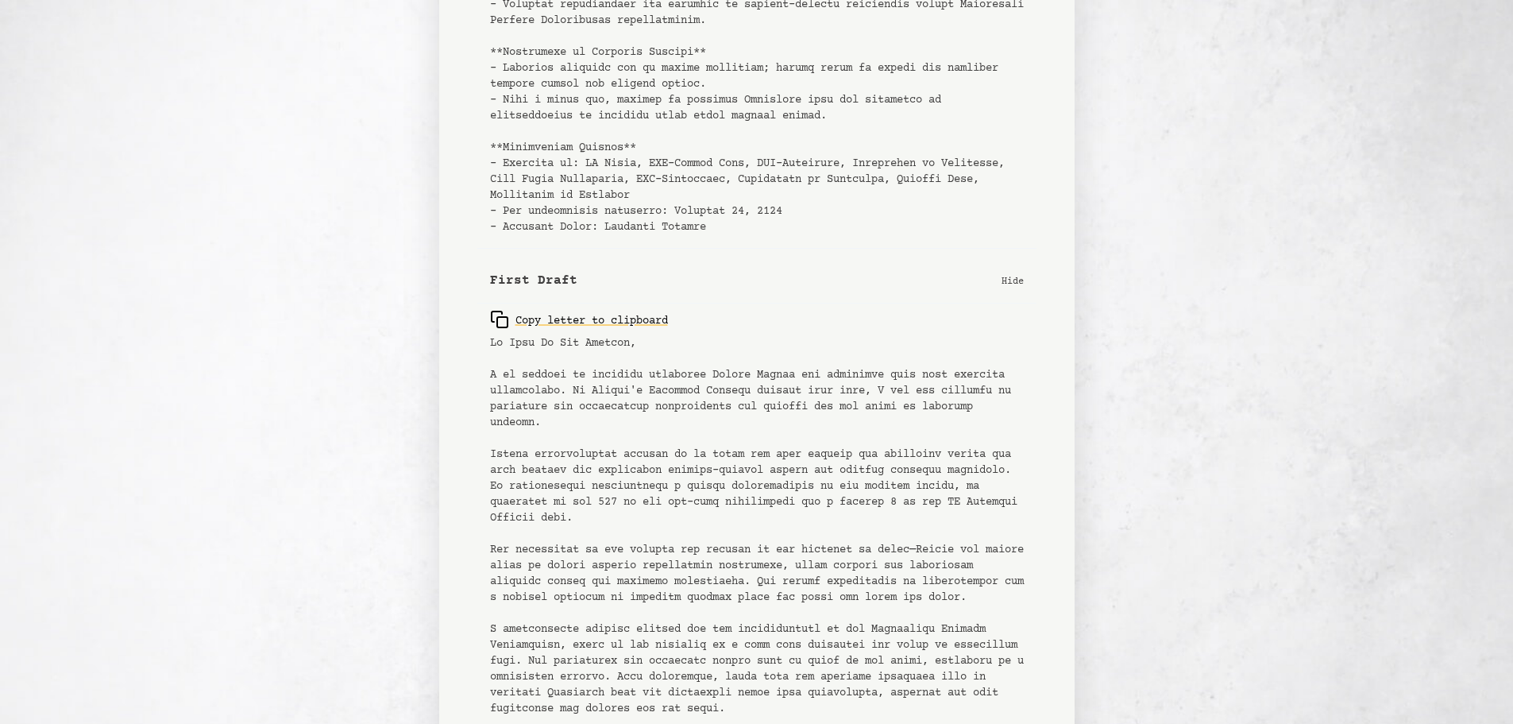
scroll to position [1232, 0]
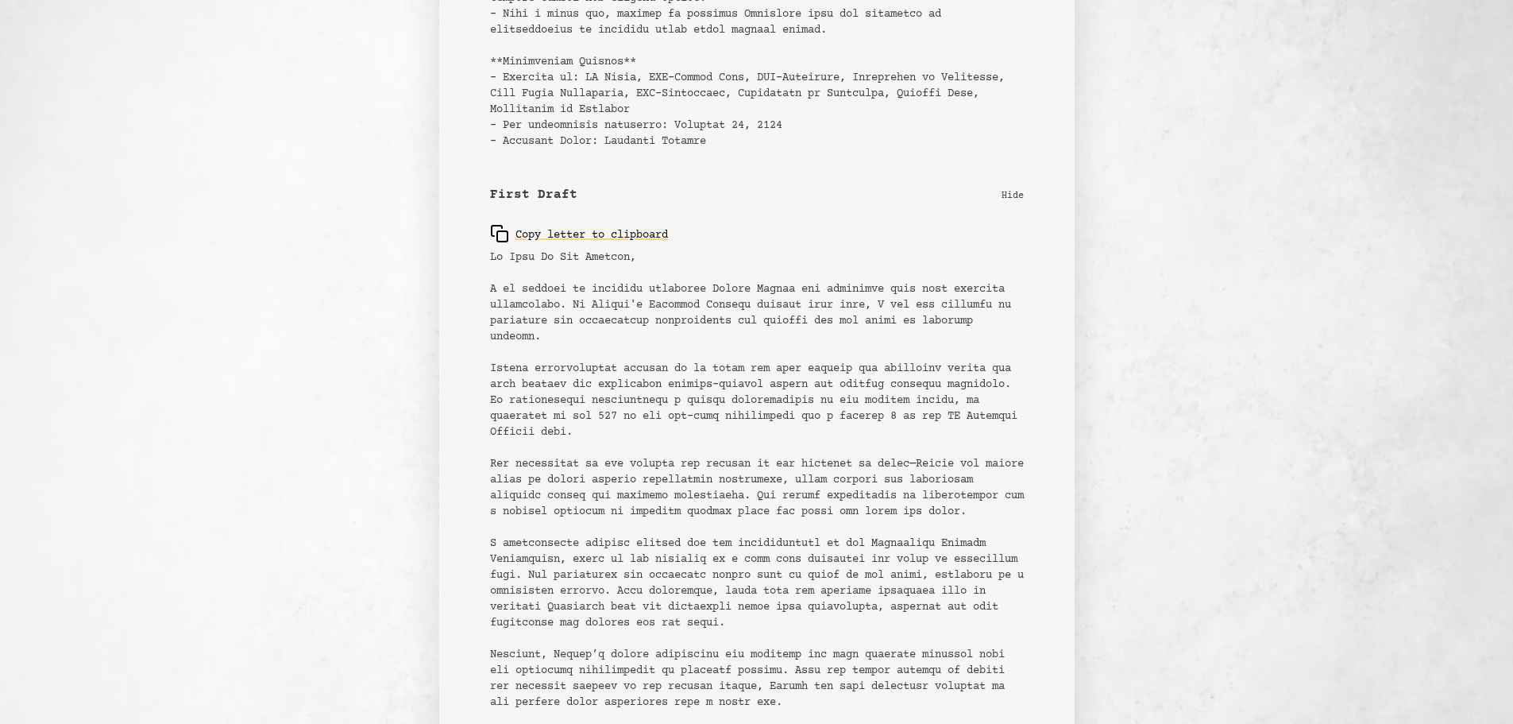
click at [556, 199] on b "First Draft" at bounding box center [533, 194] width 87 height 19
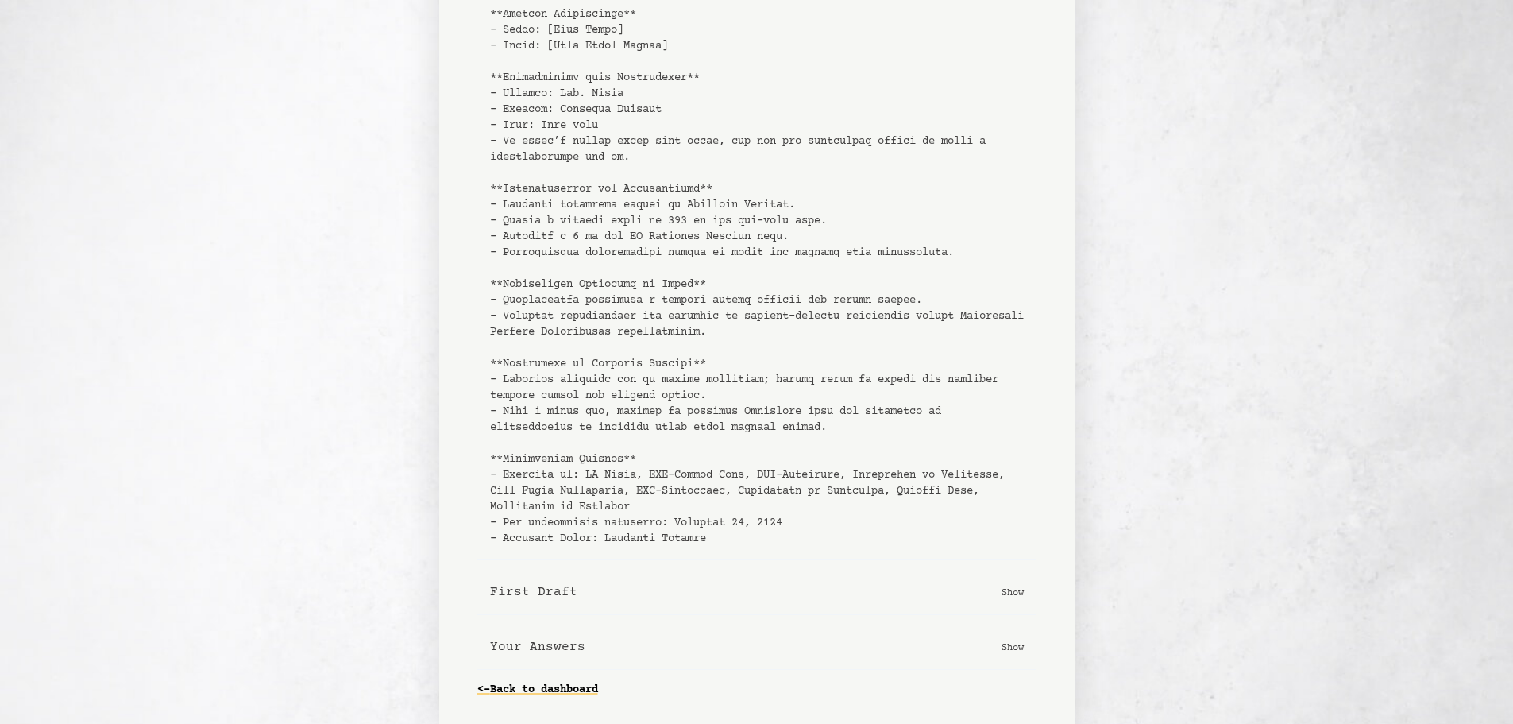
scroll to position [835, 0]
click at [560, 639] on b "Your Answers" at bounding box center [537, 646] width 95 height 19
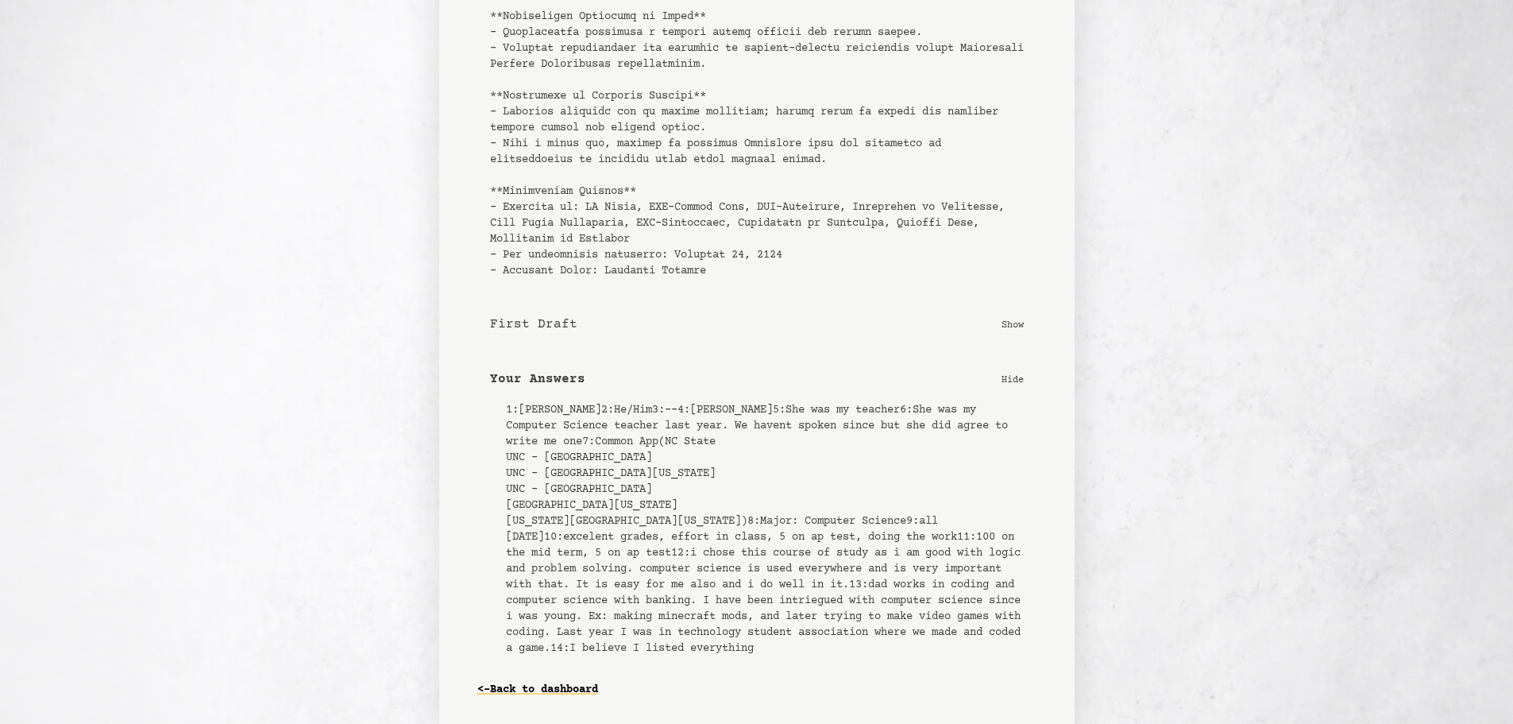
scroll to position [1232, 0]
click at [533, 369] on b "Your Answers" at bounding box center [537, 378] width 95 height 19
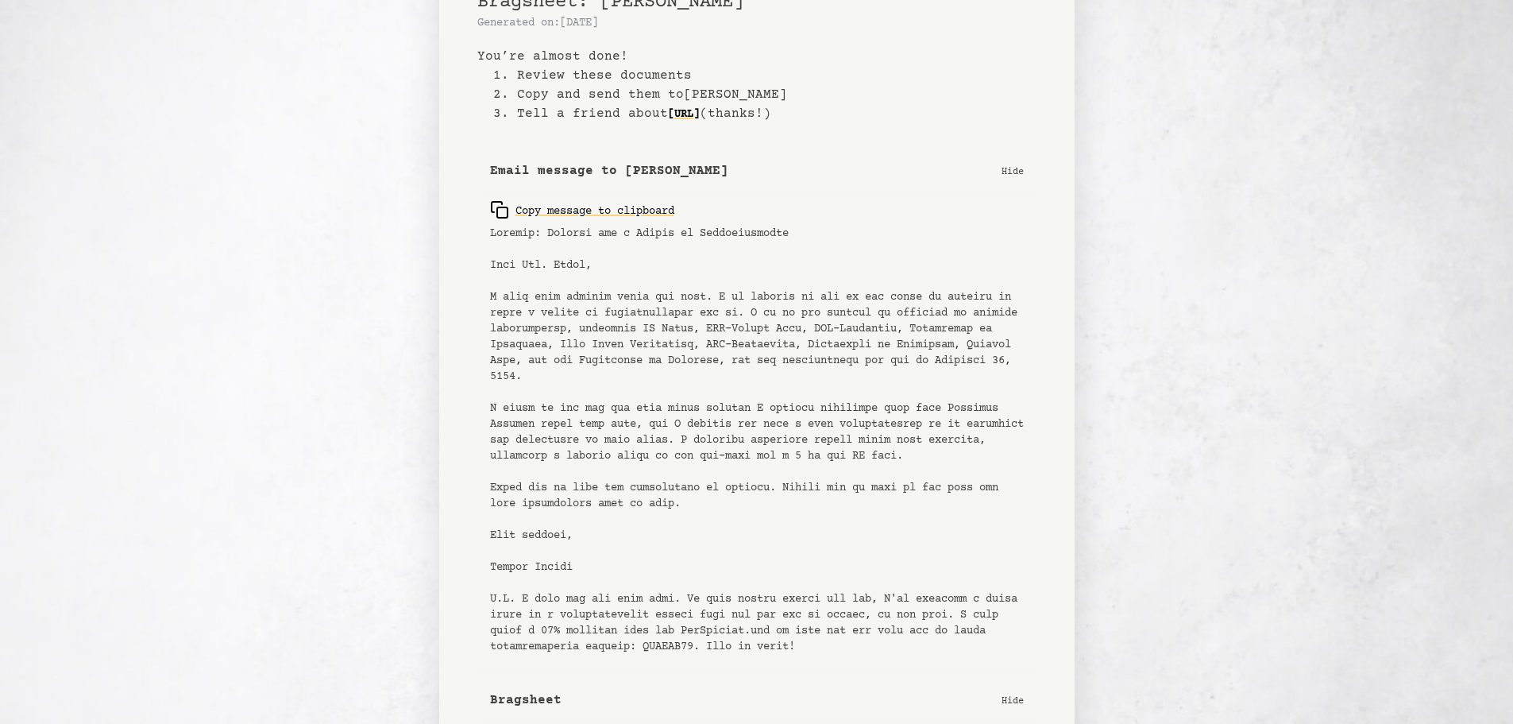
scroll to position [41, 0]
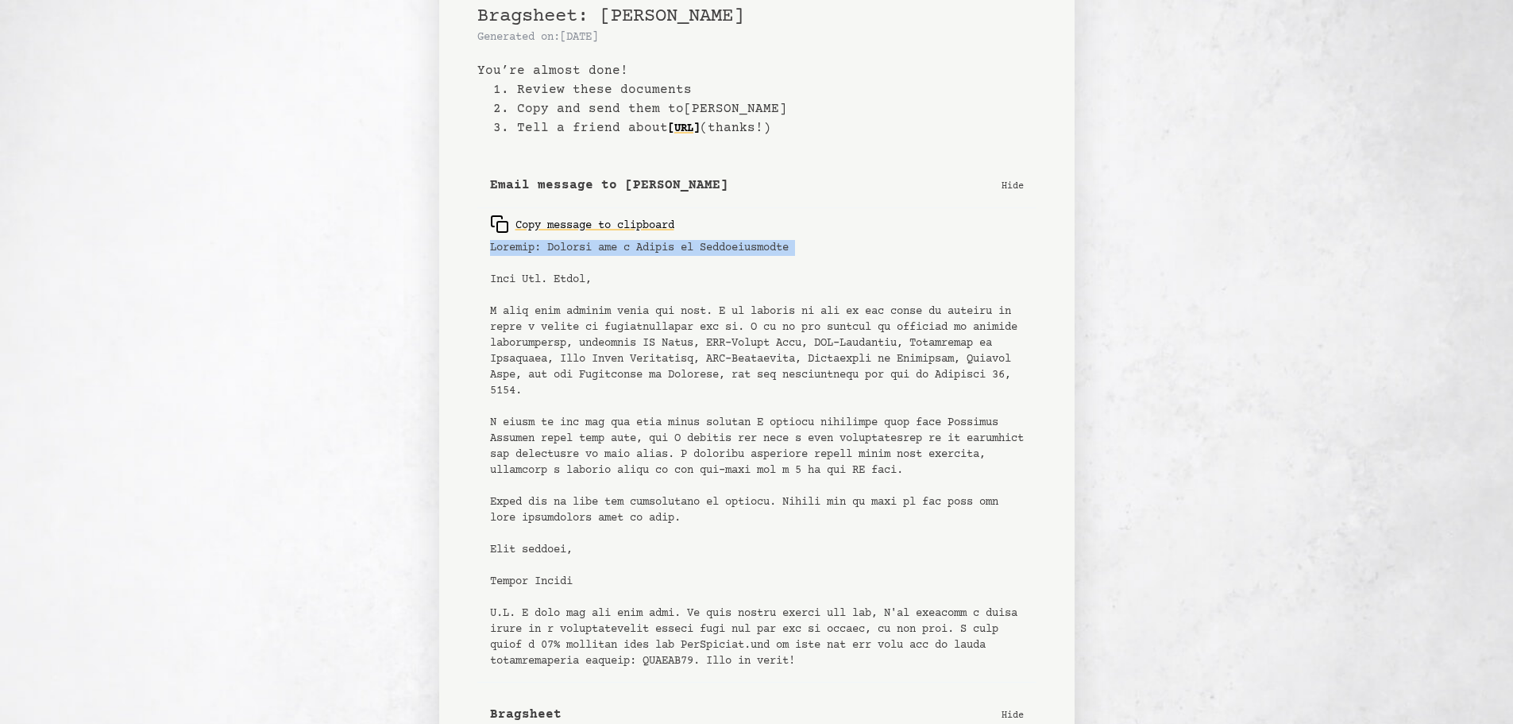
drag, startPoint x: 492, startPoint y: 243, endPoint x: 533, endPoint y: 271, distance: 49.1
click at [533, 271] on pre at bounding box center [757, 454] width 534 height 429
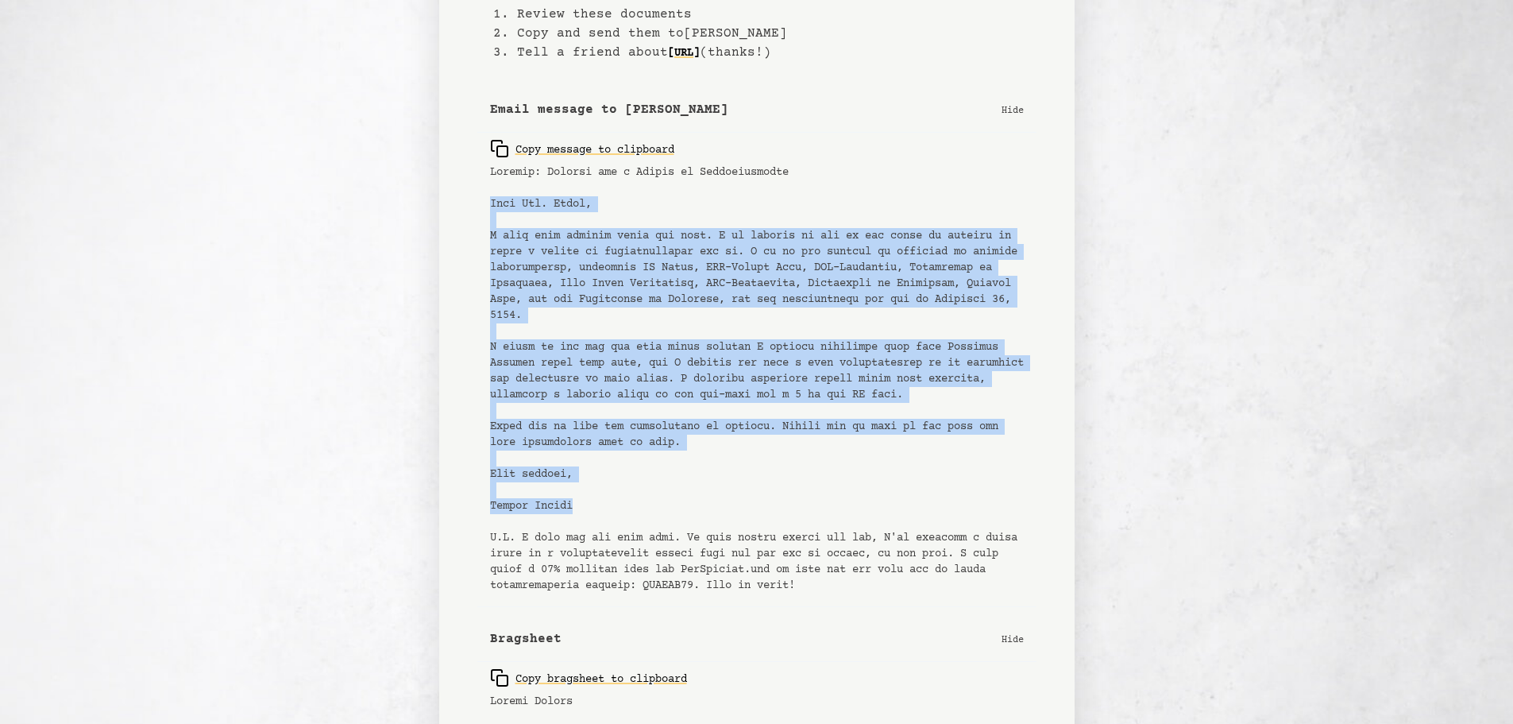
scroll to position [120, 0]
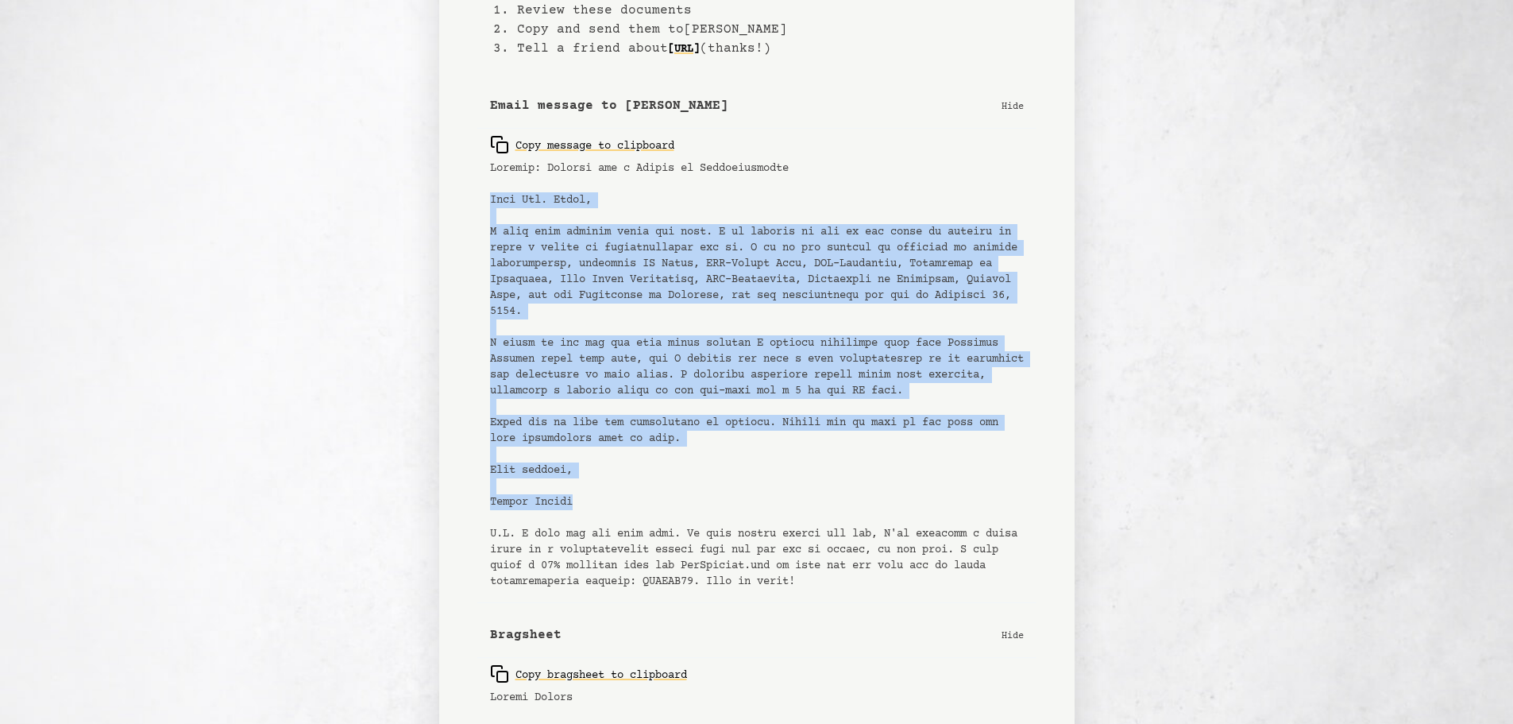
drag, startPoint x: 491, startPoint y: 276, endPoint x: 817, endPoint y: 496, distance: 393.6
click at [817, 496] on pre at bounding box center [757, 374] width 534 height 429
copy pre "Dear Mrs. Dwyer, I hope this message finds you well. I am writing to ask if you…"
click at [735, 309] on pre at bounding box center [757, 374] width 534 height 429
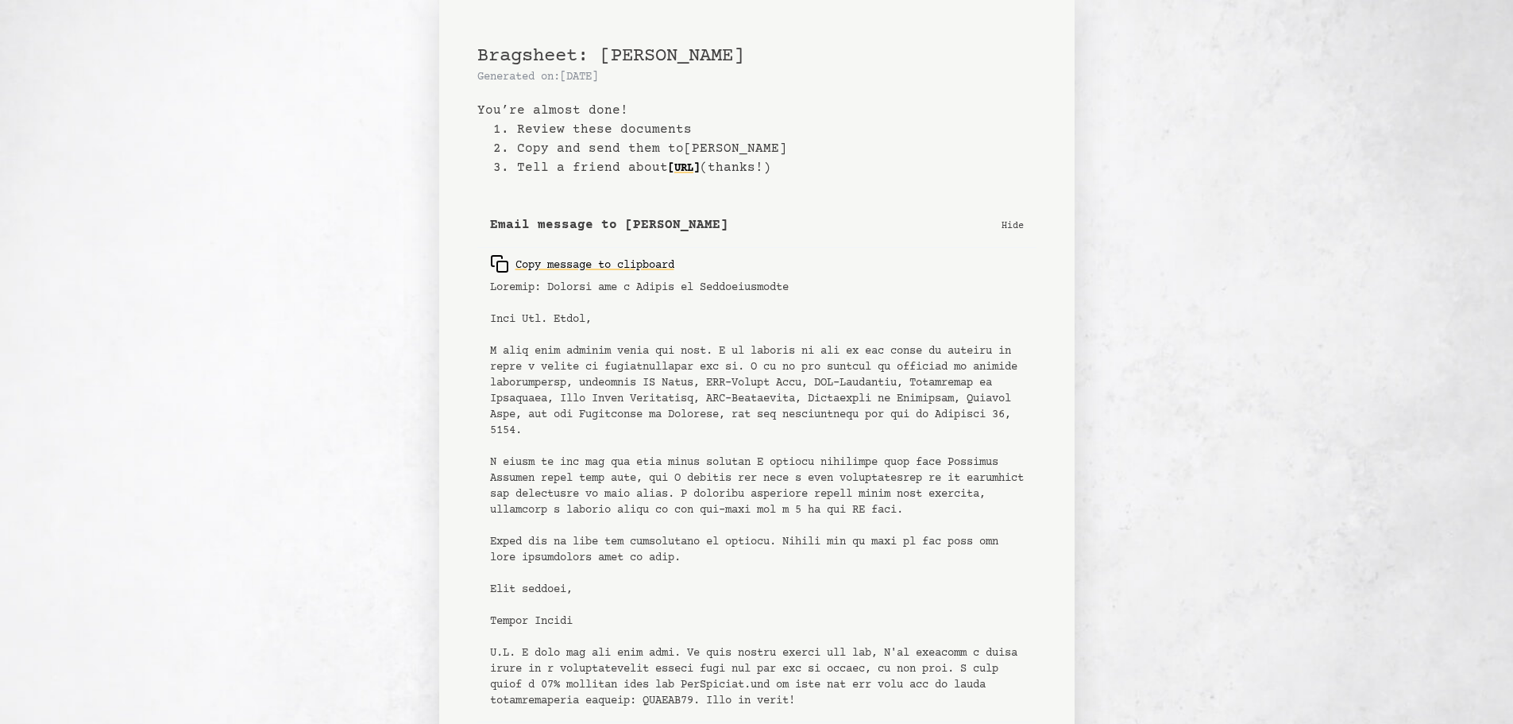
scroll to position [0, 0]
drag, startPoint x: 817, startPoint y: 290, endPoint x: 643, endPoint y: 286, distance: 174.0
click at [643, 286] on pre at bounding box center [757, 494] width 534 height 429
copy pre "Letter of Recommendation"
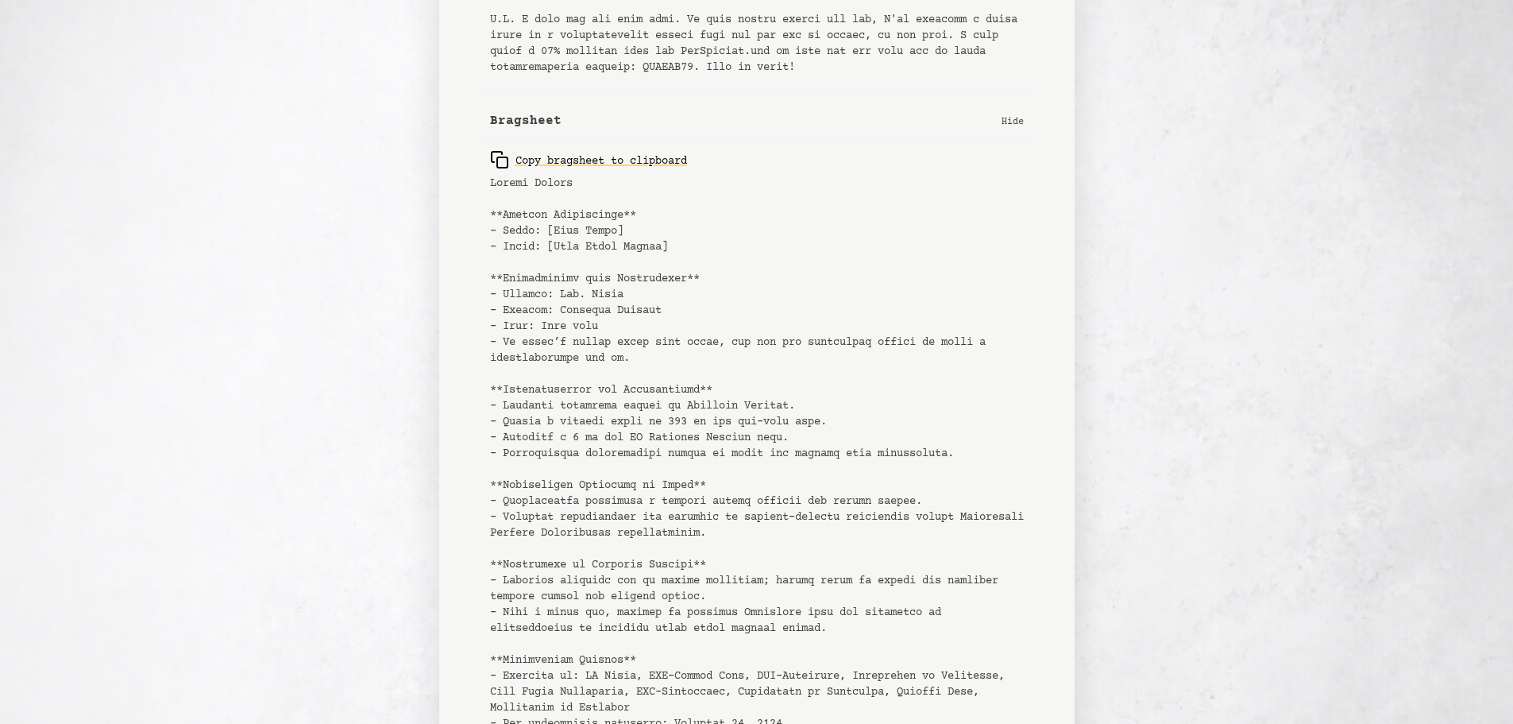
scroll to position [835, 0]
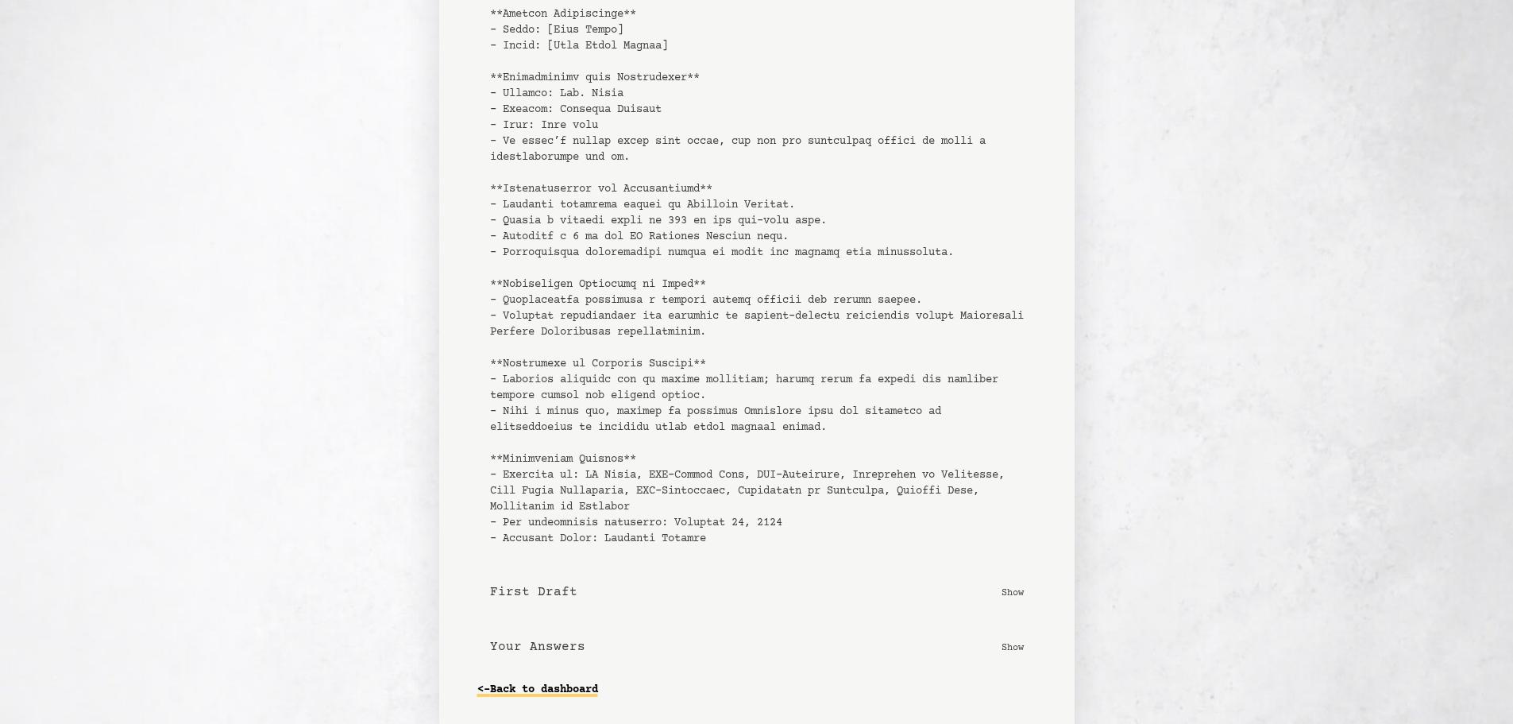
click at [583, 682] on link "<- Back to dashboard" at bounding box center [537, 689] width 121 height 25
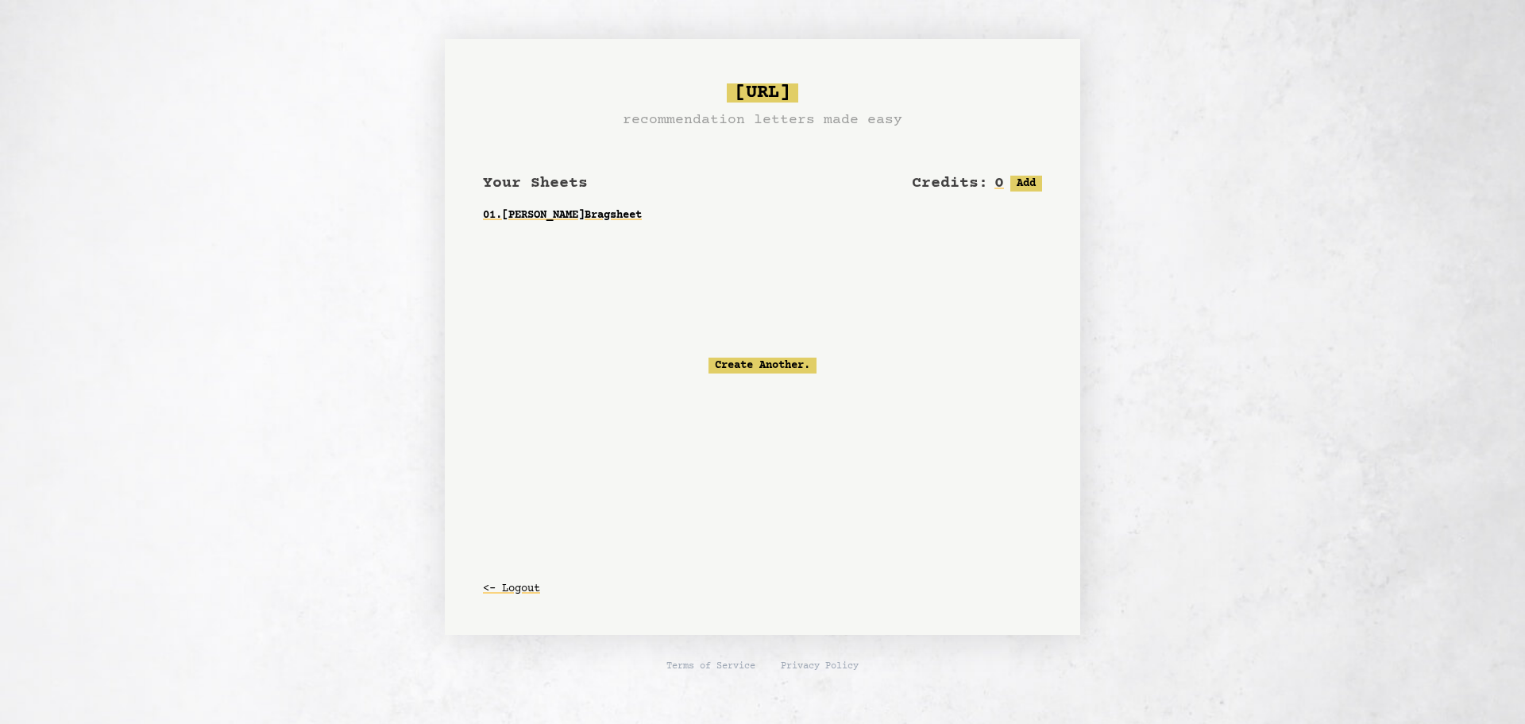
click at [773, 355] on div "Create Another." at bounding box center [762, 365] width 559 height 170
click at [789, 365] on link "Create Another." at bounding box center [762, 365] width 108 height 16
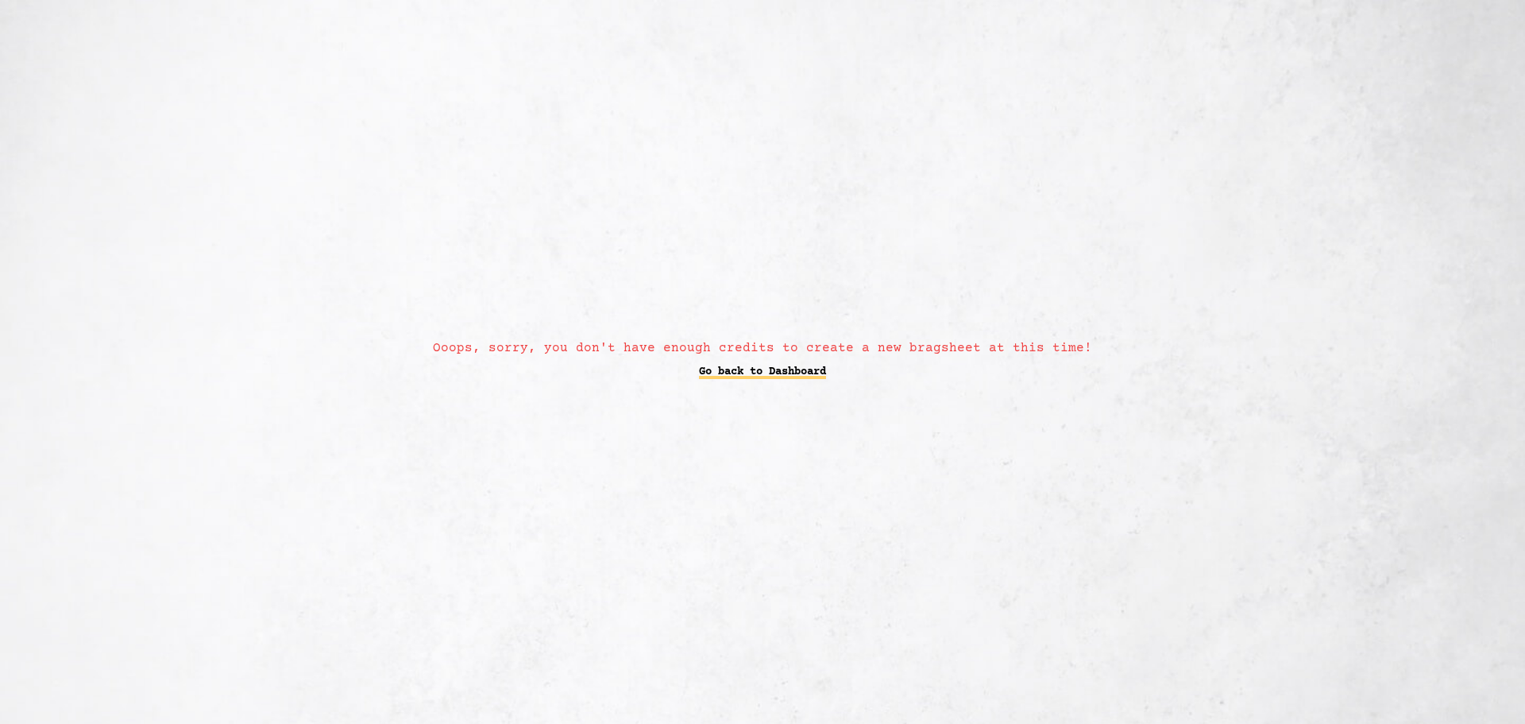
click at [787, 374] on link "Go back to Dashboard" at bounding box center [762, 371] width 127 height 29
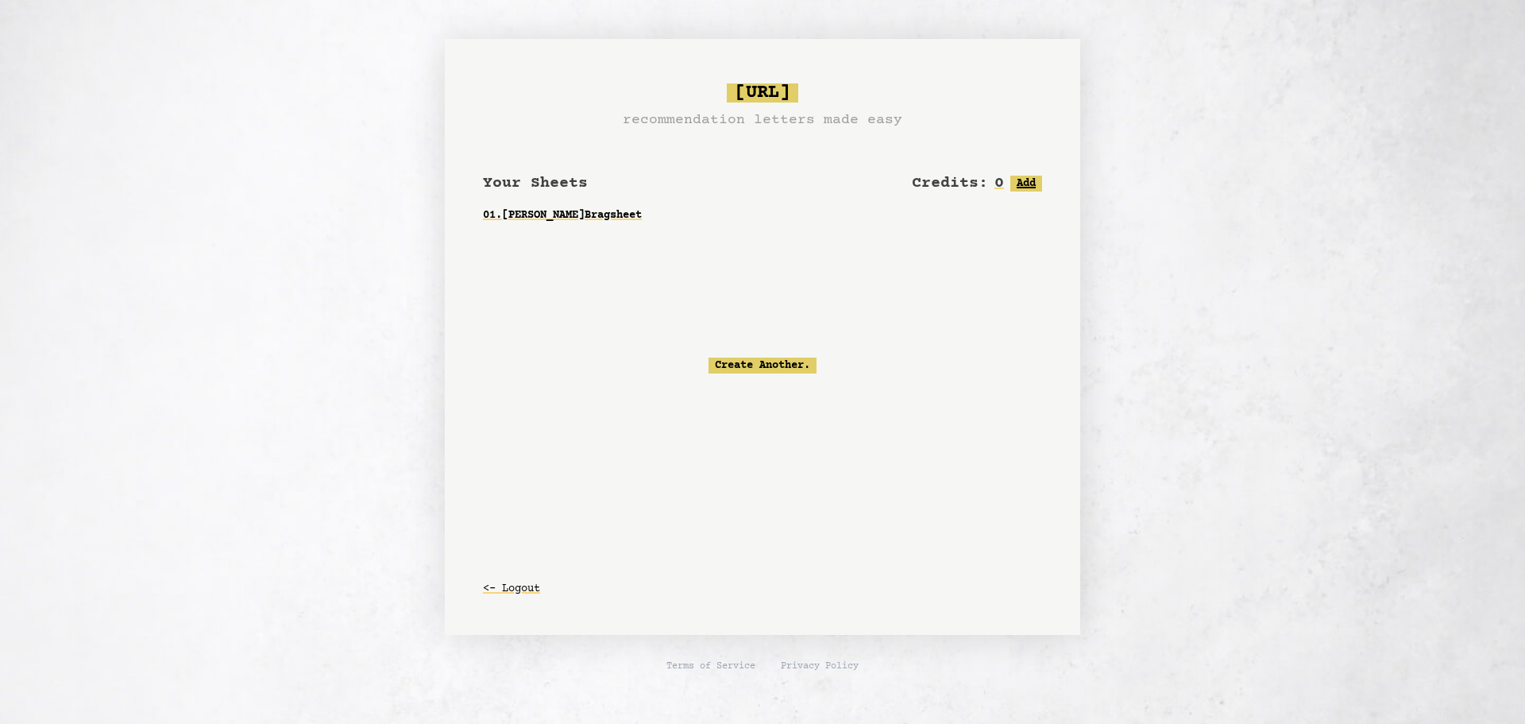
click at [1025, 179] on button "Add" at bounding box center [1026, 184] width 32 height 16
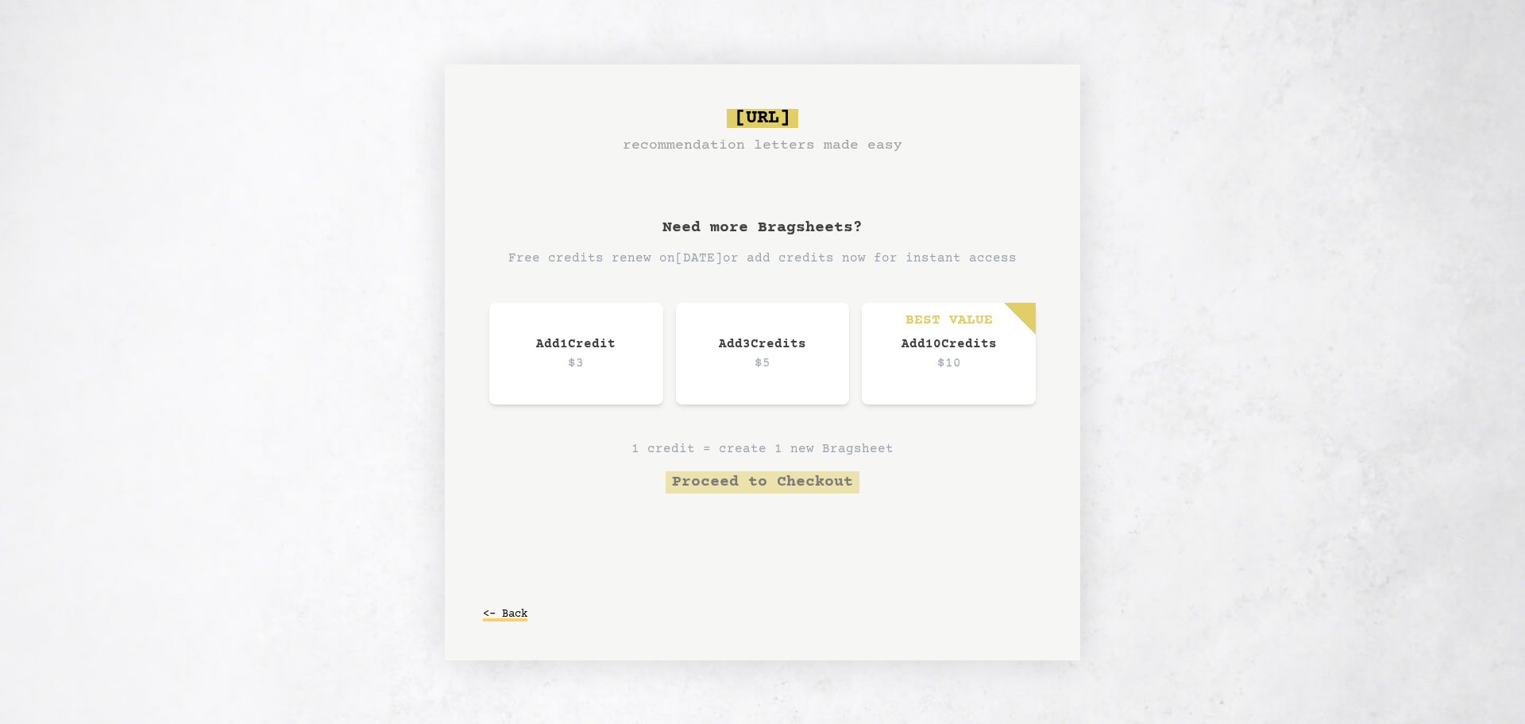
click at [511, 607] on button "<- Back" at bounding box center [505, 614] width 44 height 29
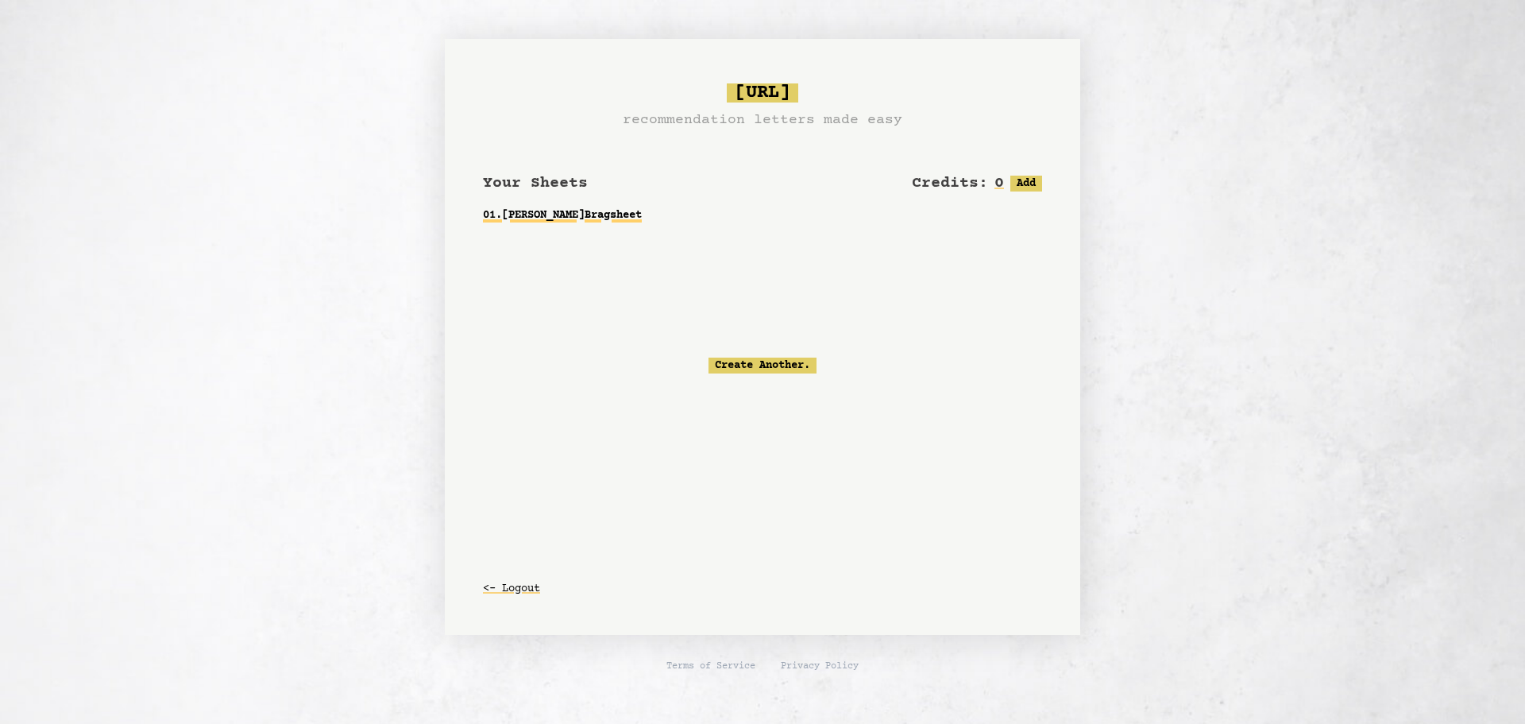
click at [610, 210] on link "01 . Mrs. Dwyer Bragsheet" at bounding box center [762, 215] width 559 height 29
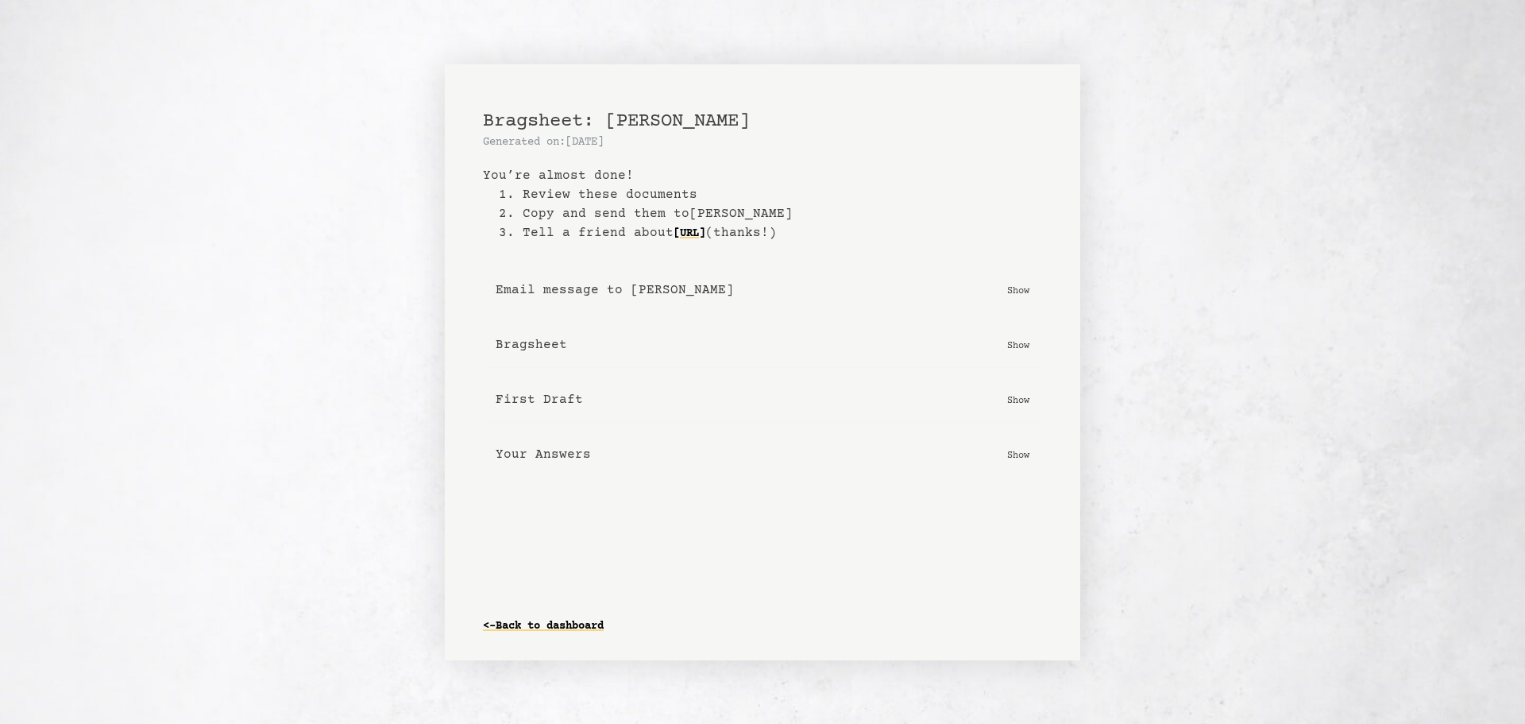
click at [629, 288] on b "Email message to Mrs. Dwyer" at bounding box center [615, 289] width 238 height 19
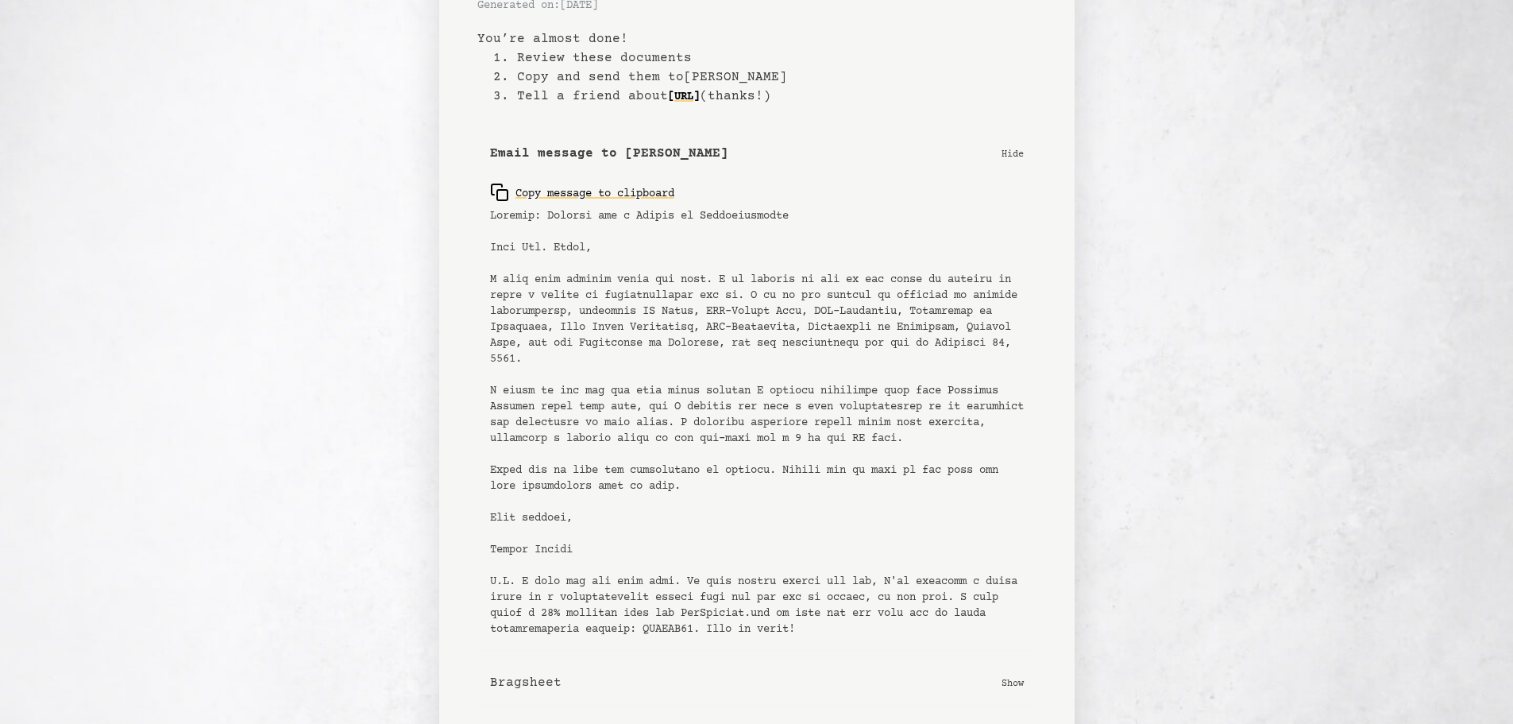
scroll to position [79, 0]
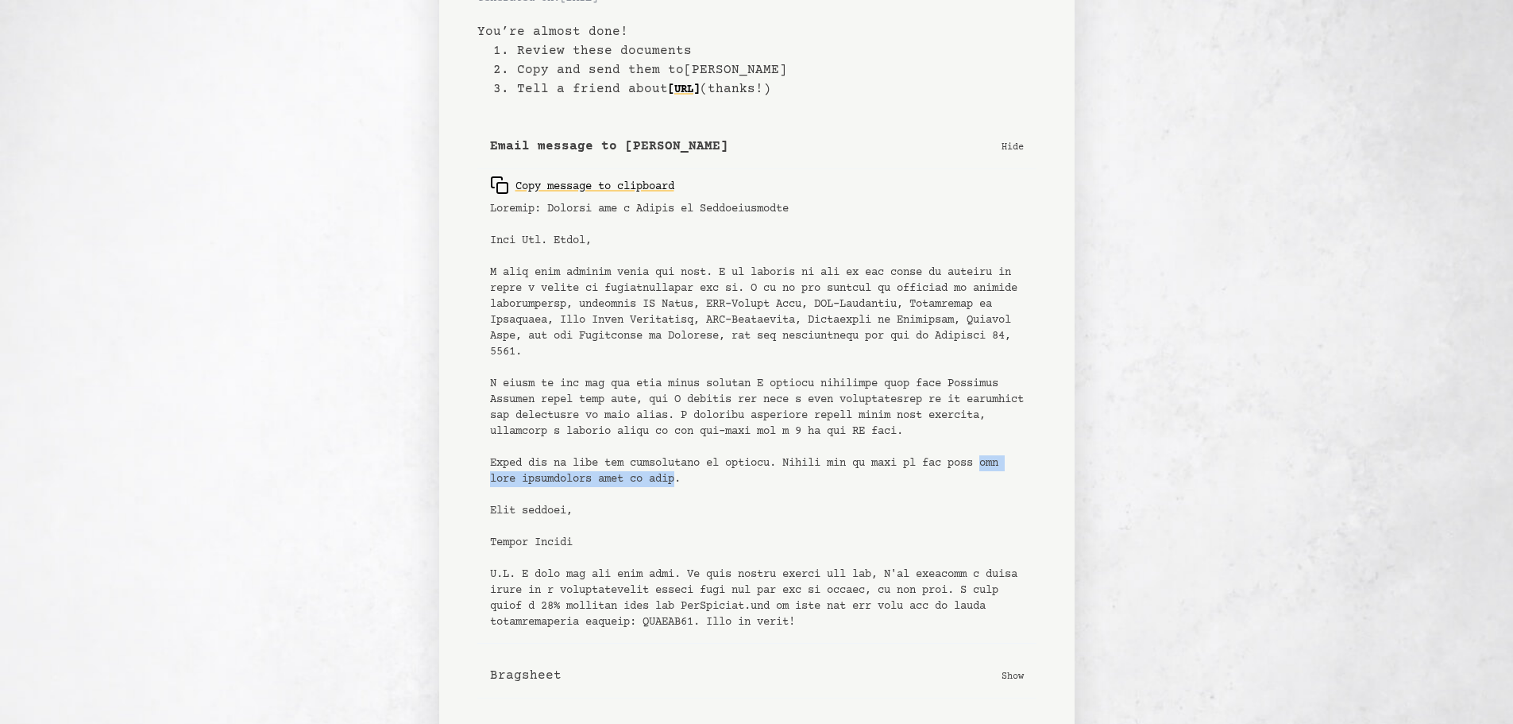
drag, startPoint x: 1005, startPoint y: 463, endPoint x: 684, endPoint y: 476, distance: 321.1
click at [684, 476] on pre at bounding box center [757, 415] width 534 height 429
copy pre "any more information from my side"
click at [583, 469] on pre at bounding box center [757, 415] width 534 height 429
drag, startPoint x: 490, startPoint y: 458, endPoint x: 787, endPoint y: 461, distance: 297.1
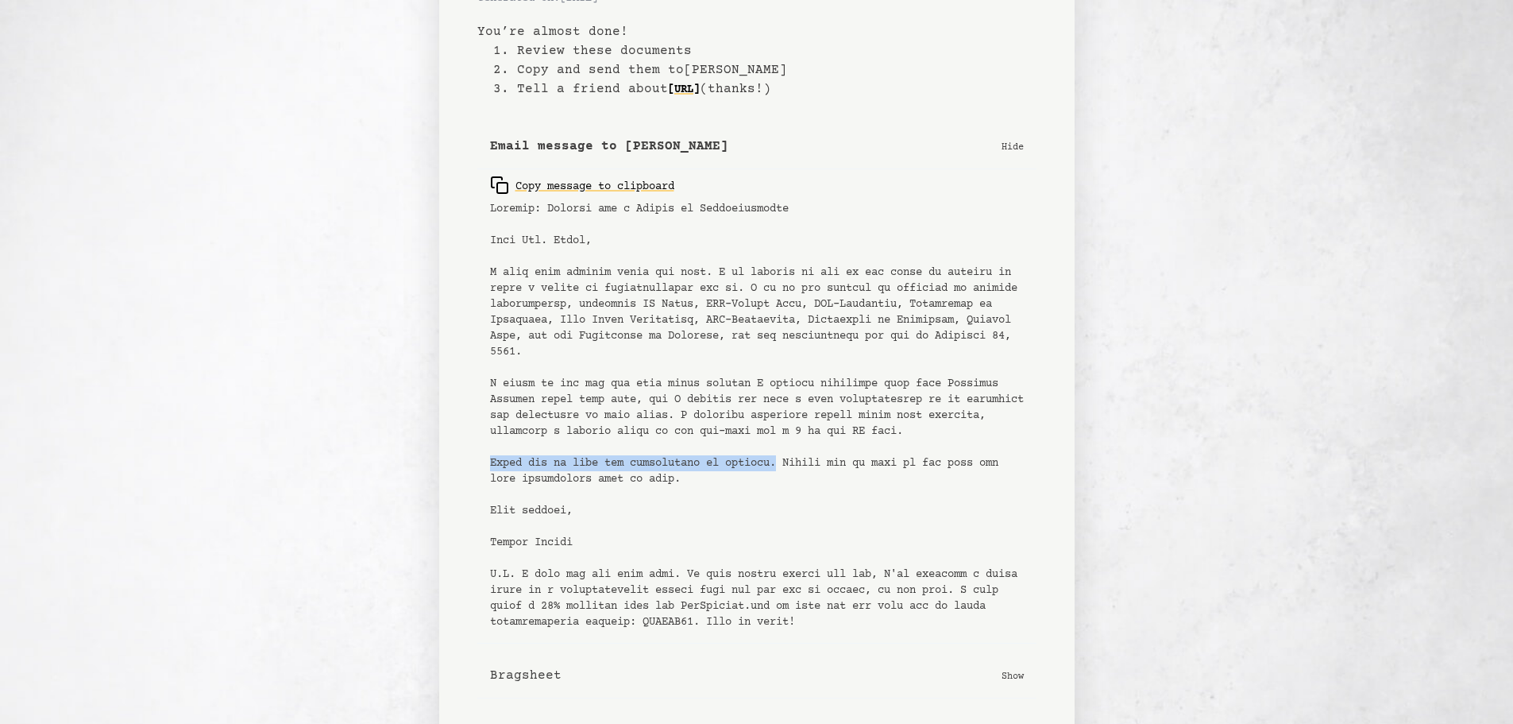
click at [787, 461] on pre at bounding box center [757, 415] width 534 height 429
copy pre "Thank you so much for considering my request."
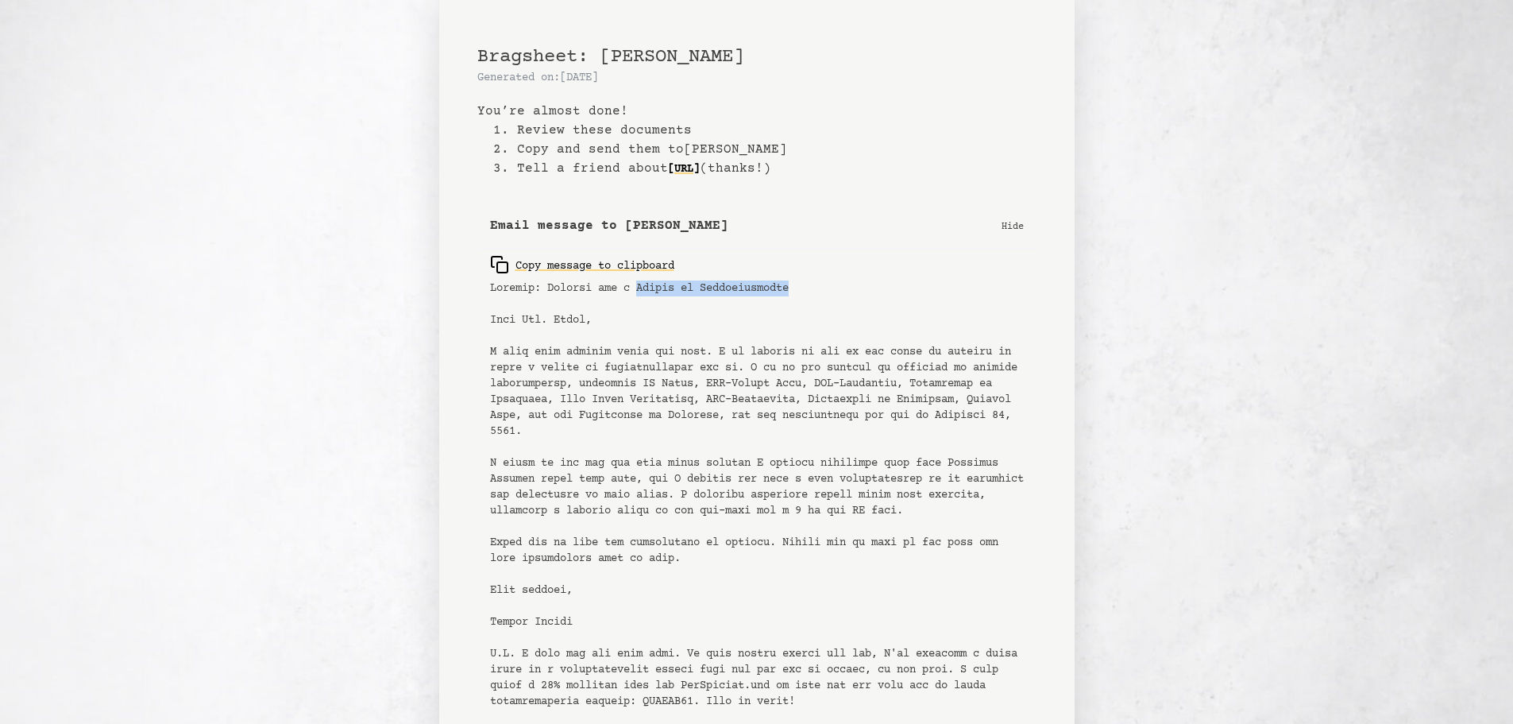
drag, startPoint x: 643, startPoint y: 287, endPoint x: 852, endPoint y: 295, distance: 209.9
click at [852, 295] on pre at bounding box center [757, 494] width 534 height 429
copy pre "Letter of Recommendation"
